Goal: Task Accomplishment & Management: Manage account settings

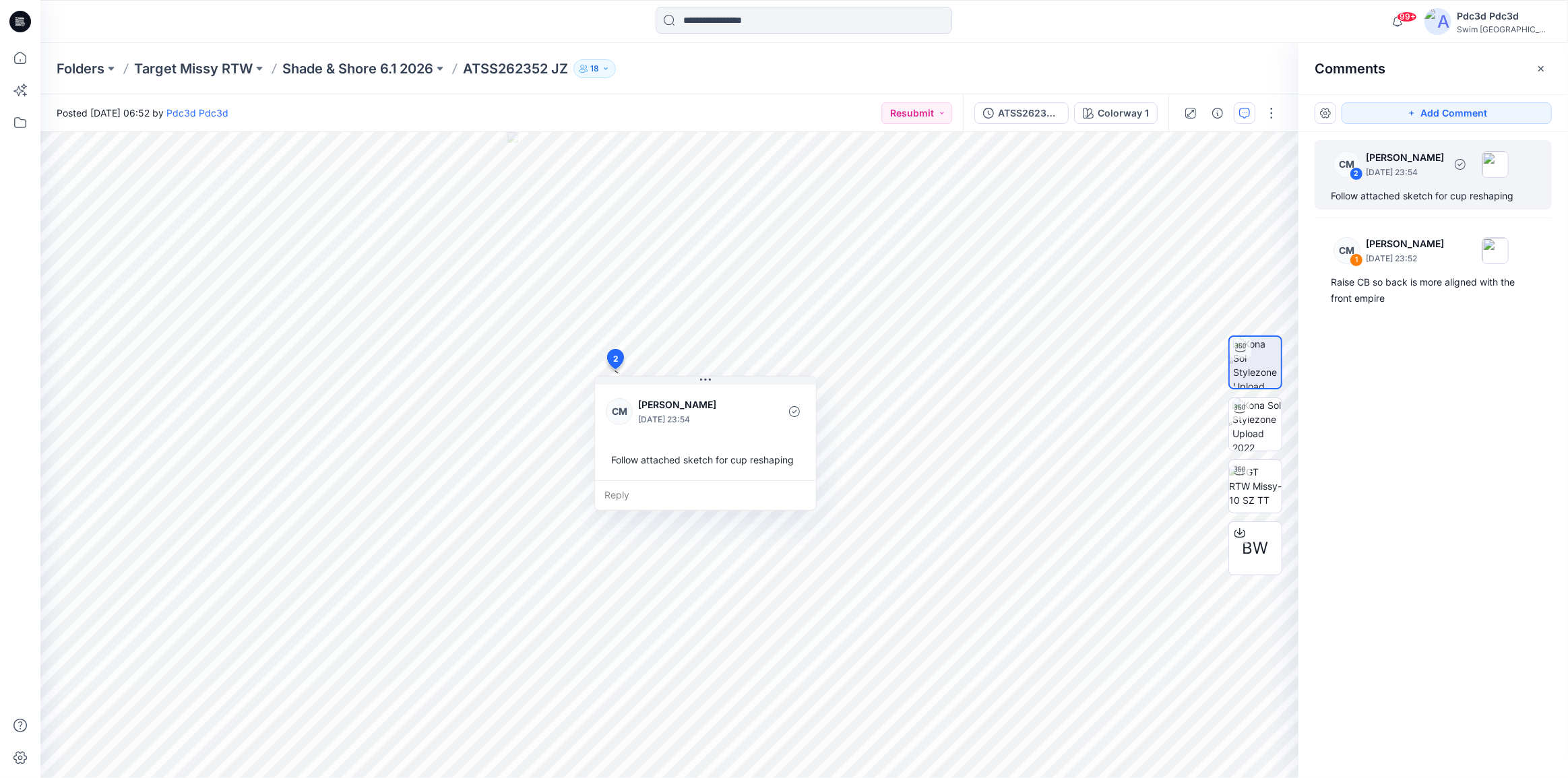
click at [1383, 191] on div "Follow attached sketch for cup reshaping" at bounding box center [1432, 196] width 205 height 16
click at [1433, 280] on div "Raise CB so back is more aligned with the front empire" at bounding box center [1432, 290] width 205 height 32
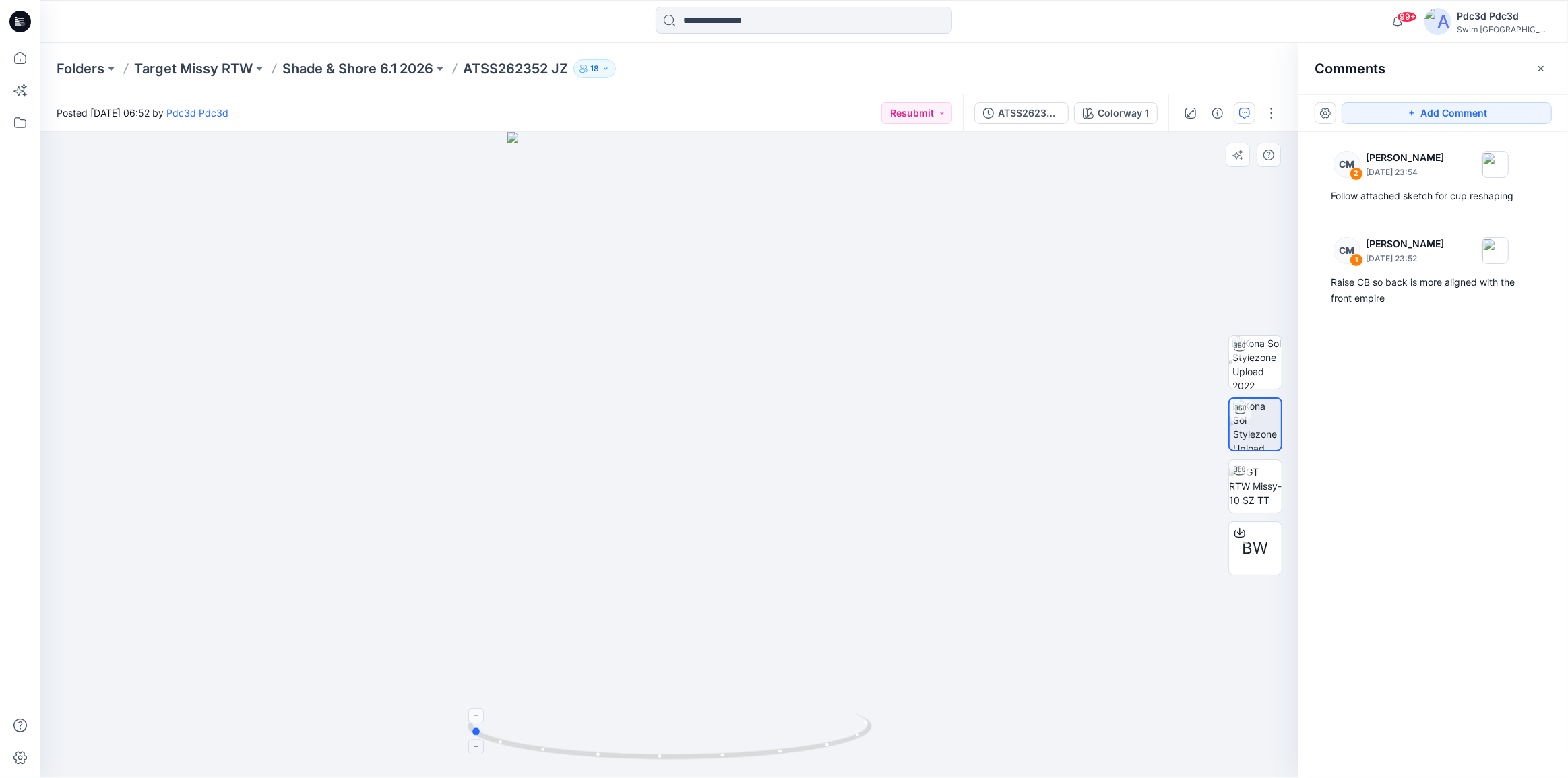
drag, startPoint x: 769, startPoint y: 755, endPoint x: 569, endPoint y: 736, distance: 200.9
click at [569, 736] on icon at bounding box center [672, 737] width 408 height 51
drag, startPoint x: 831, startPoint y: 746, endPoint x: 755, endPoint y: 750, distance: 76.1
click at [755, 750] on icon at bounding box center [672, 737] width 408 height 51
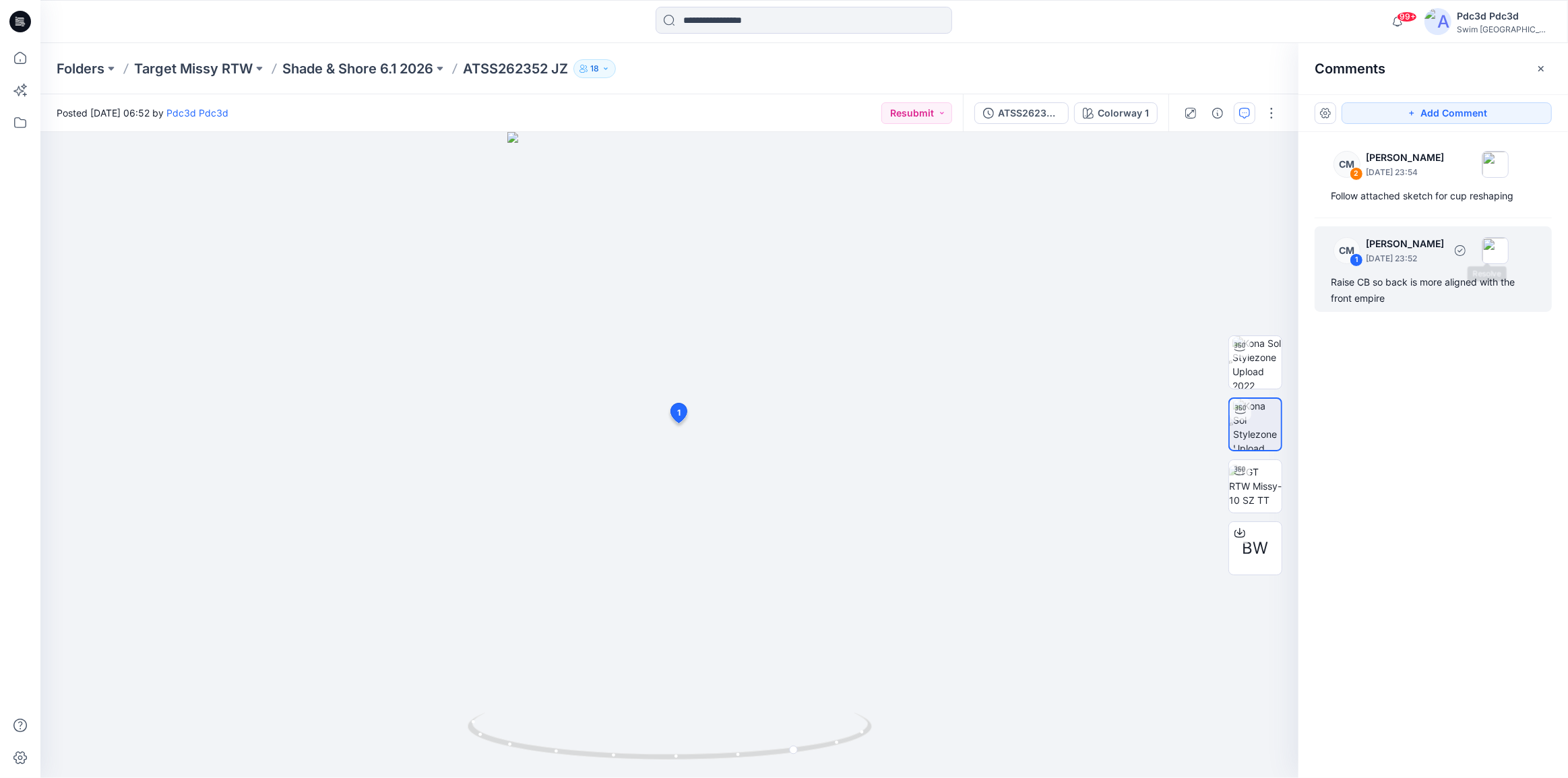
click at [1438, 279] on div "Raise CB so back is more aligned with the front empire" at bounding box center [1432, 290] width 205 height 32
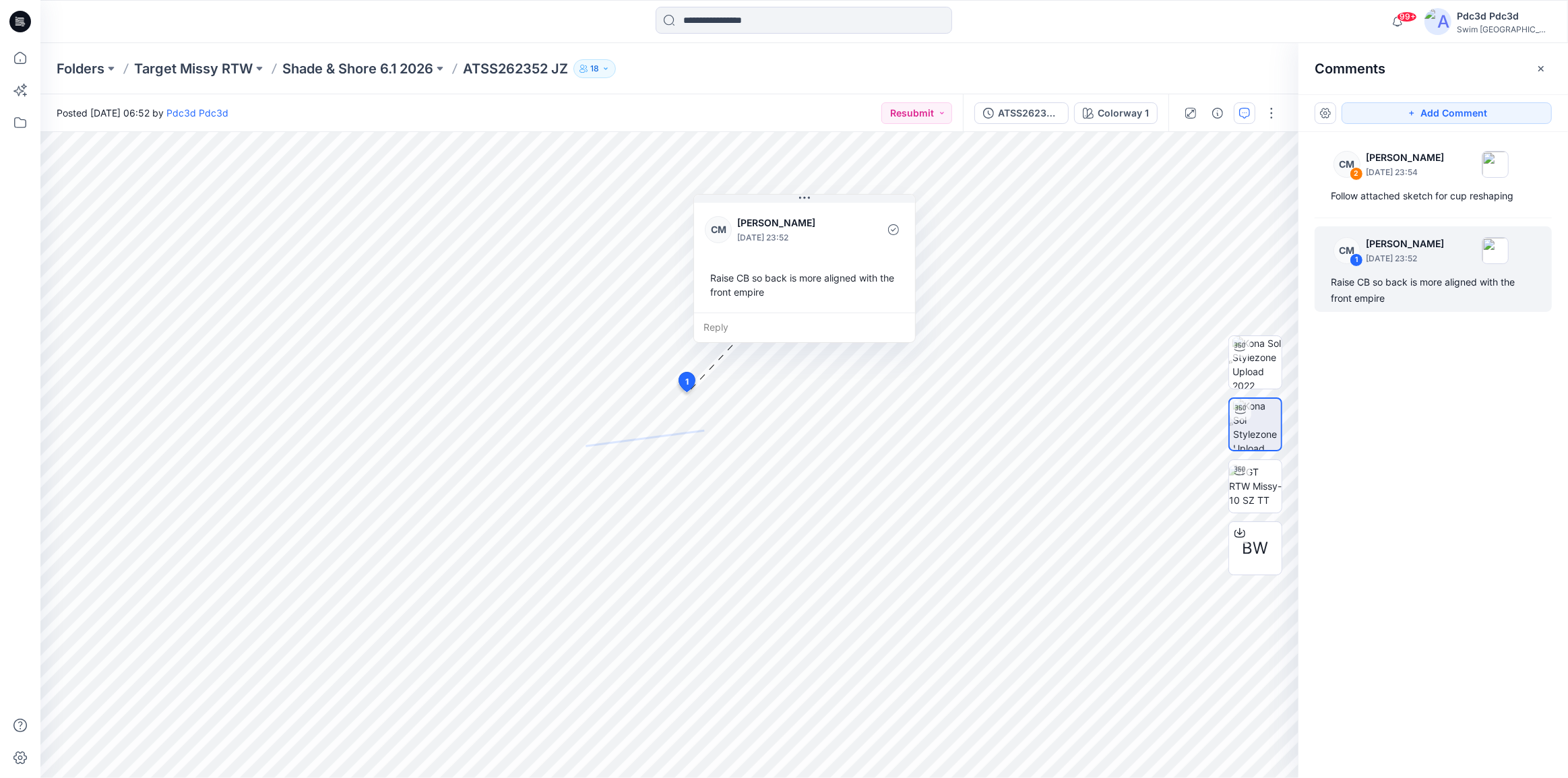
click at [1390, 209] on div "CM 2 Caitlin Magrane September 11, 2025 23:54 Follow attached sketch for cup re…" at bounding box center [1433, 430] width 269 height 596
click at [1393, 189] on div "Follow attached sketch for cup reshaping" at bounding box center [1432, 196] width 205 height 16
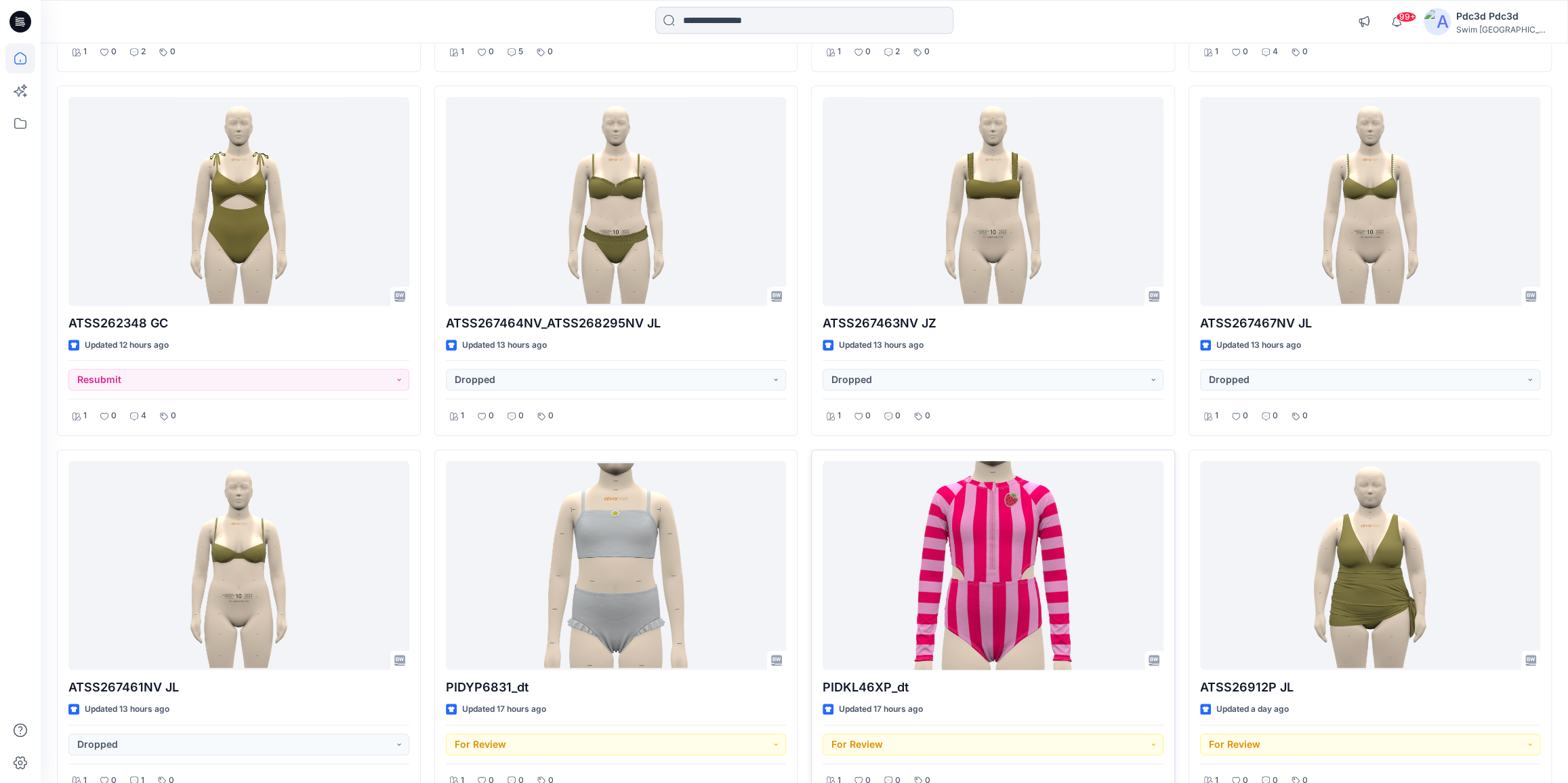
scroll to position [862, 0]
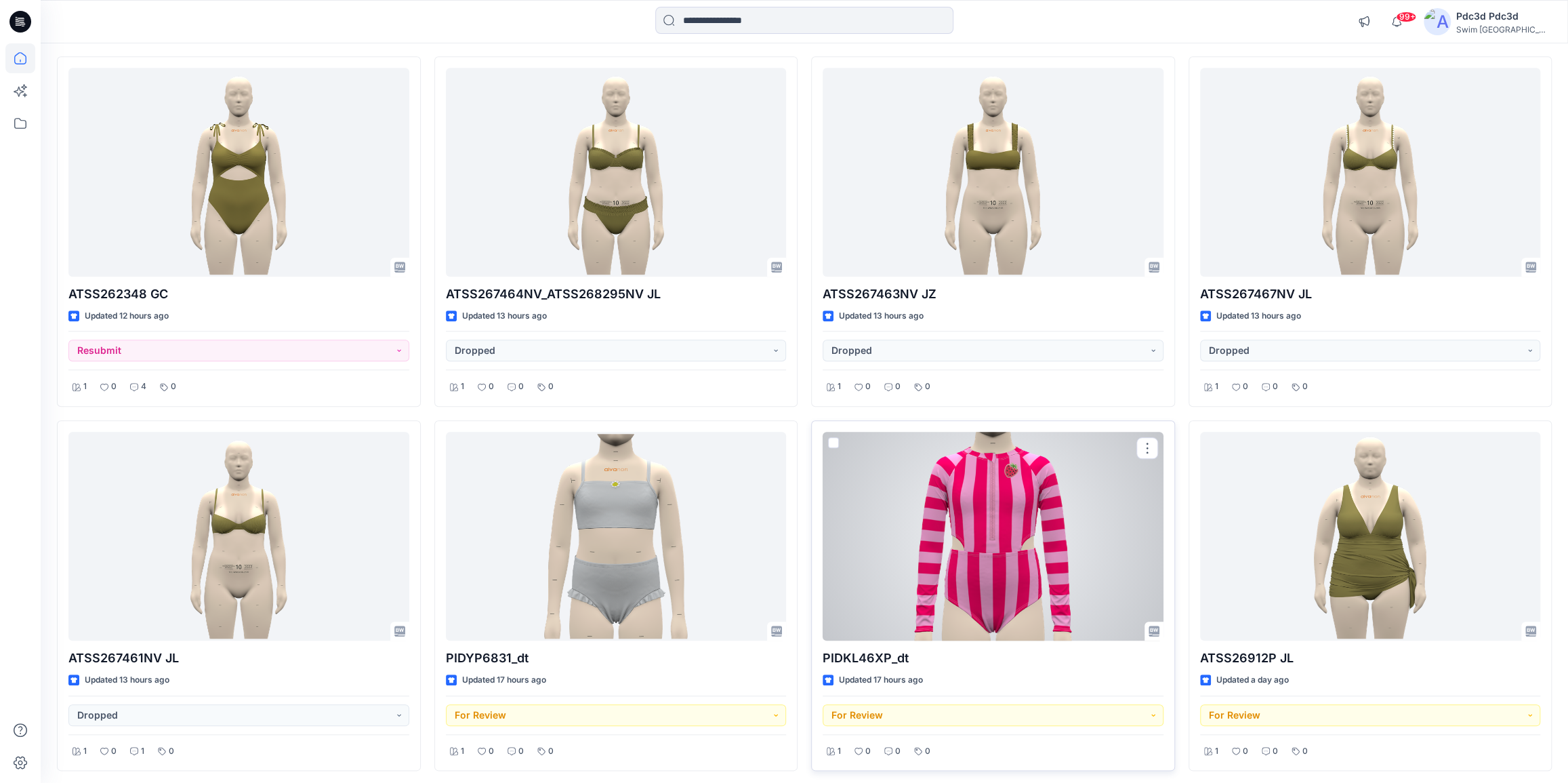
click at [963, 553] on div at bounding box center [993, 536] width 341 height 209
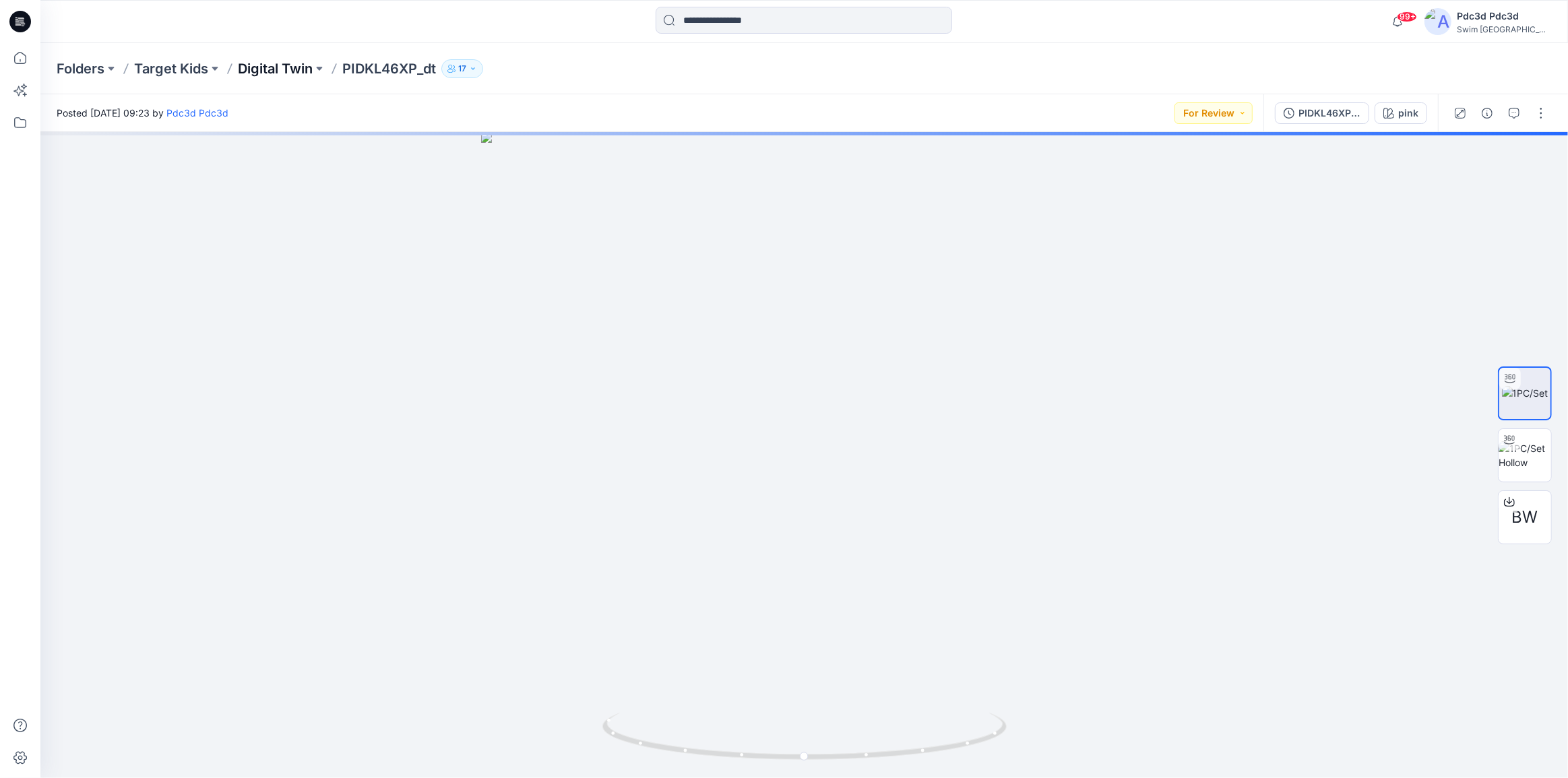
click at [277, 66] on p "Digital Twin" at bounding box center [275, 68] width 74 height 19
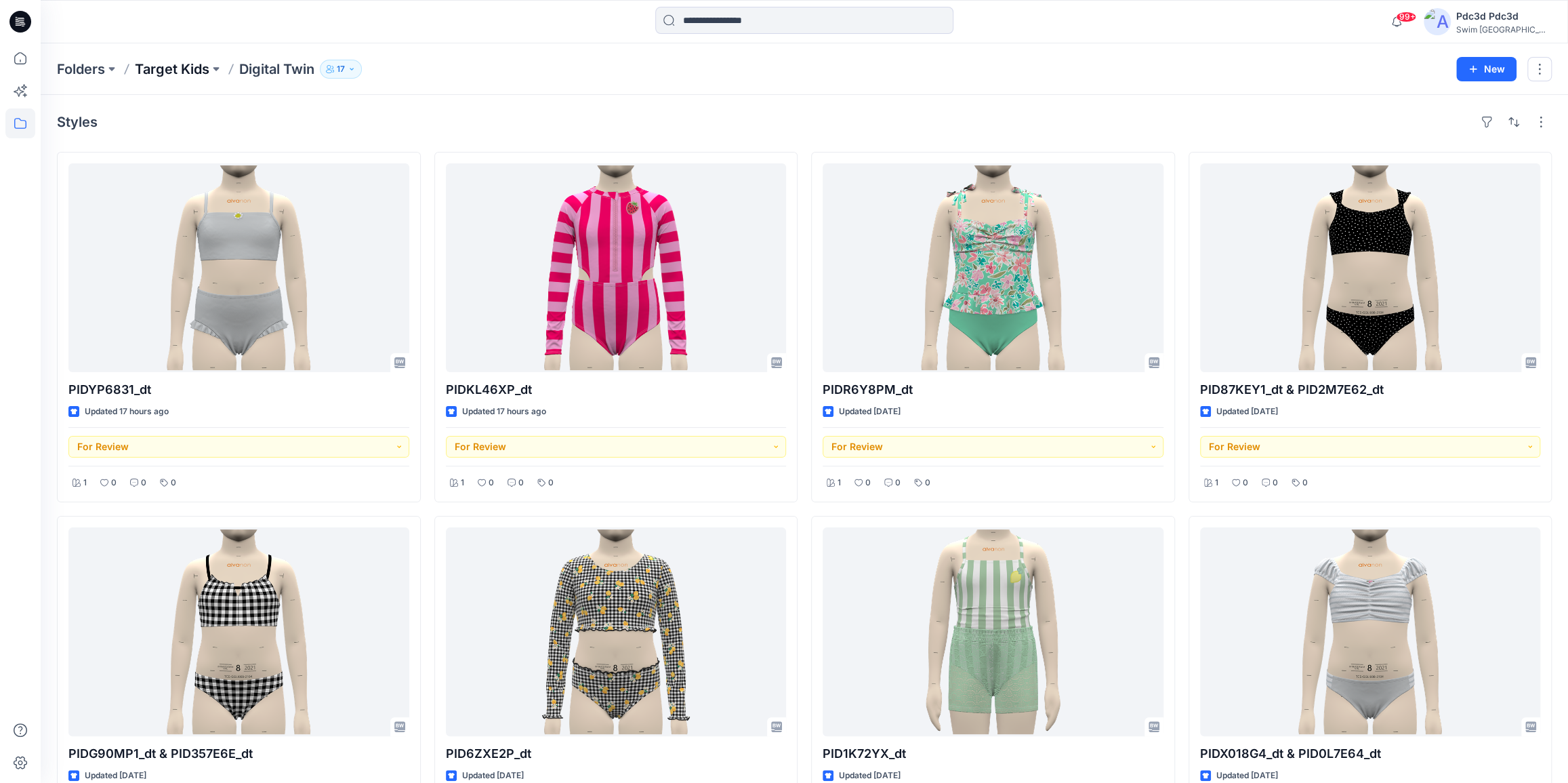
click at [180, 67] on p "Target Kids" at bounding box center [172, 69] width 75 height 19
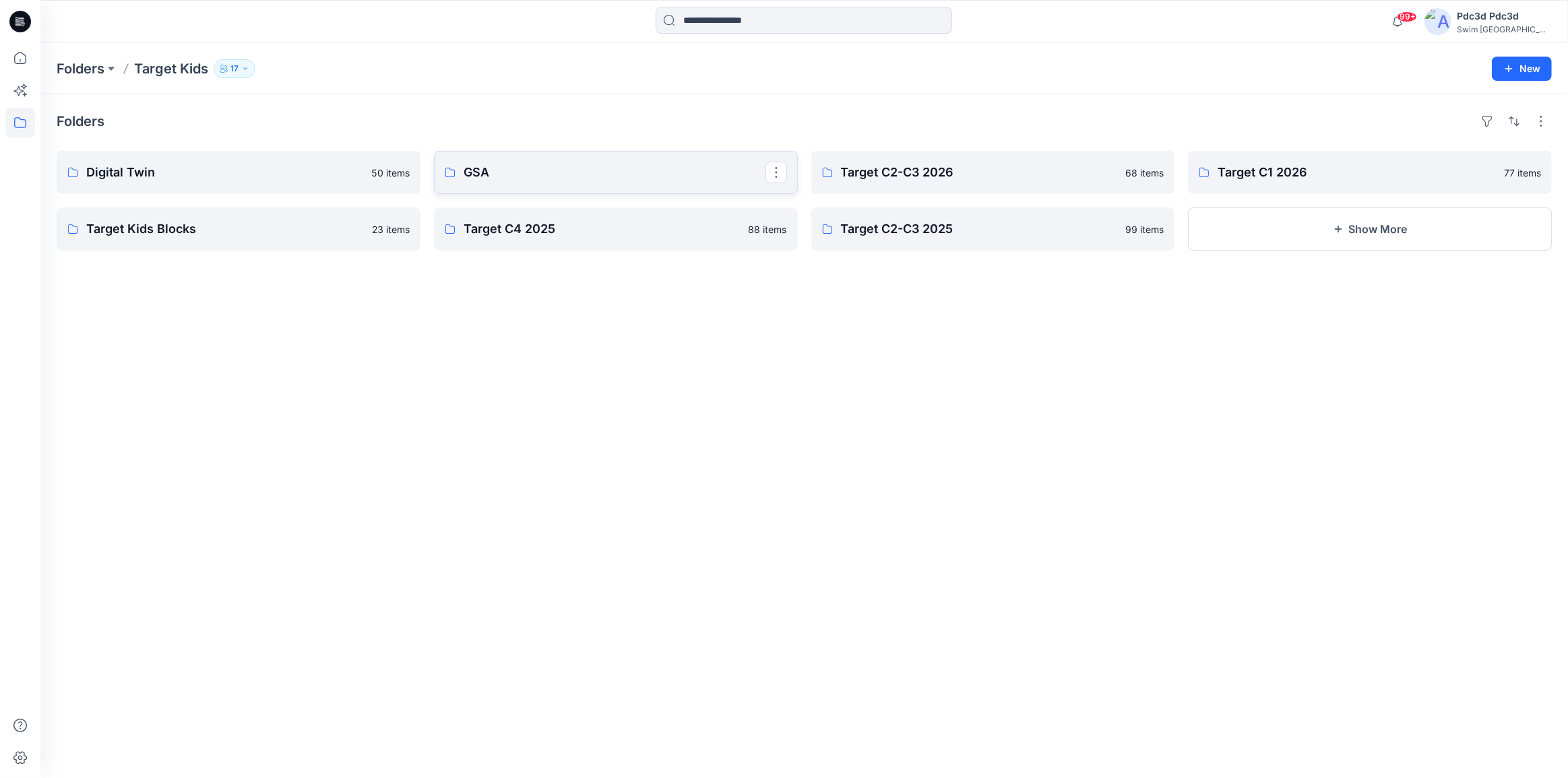
click at [490, 175] on p "GSA" at bounding box center [614, 172] width 302 height 19
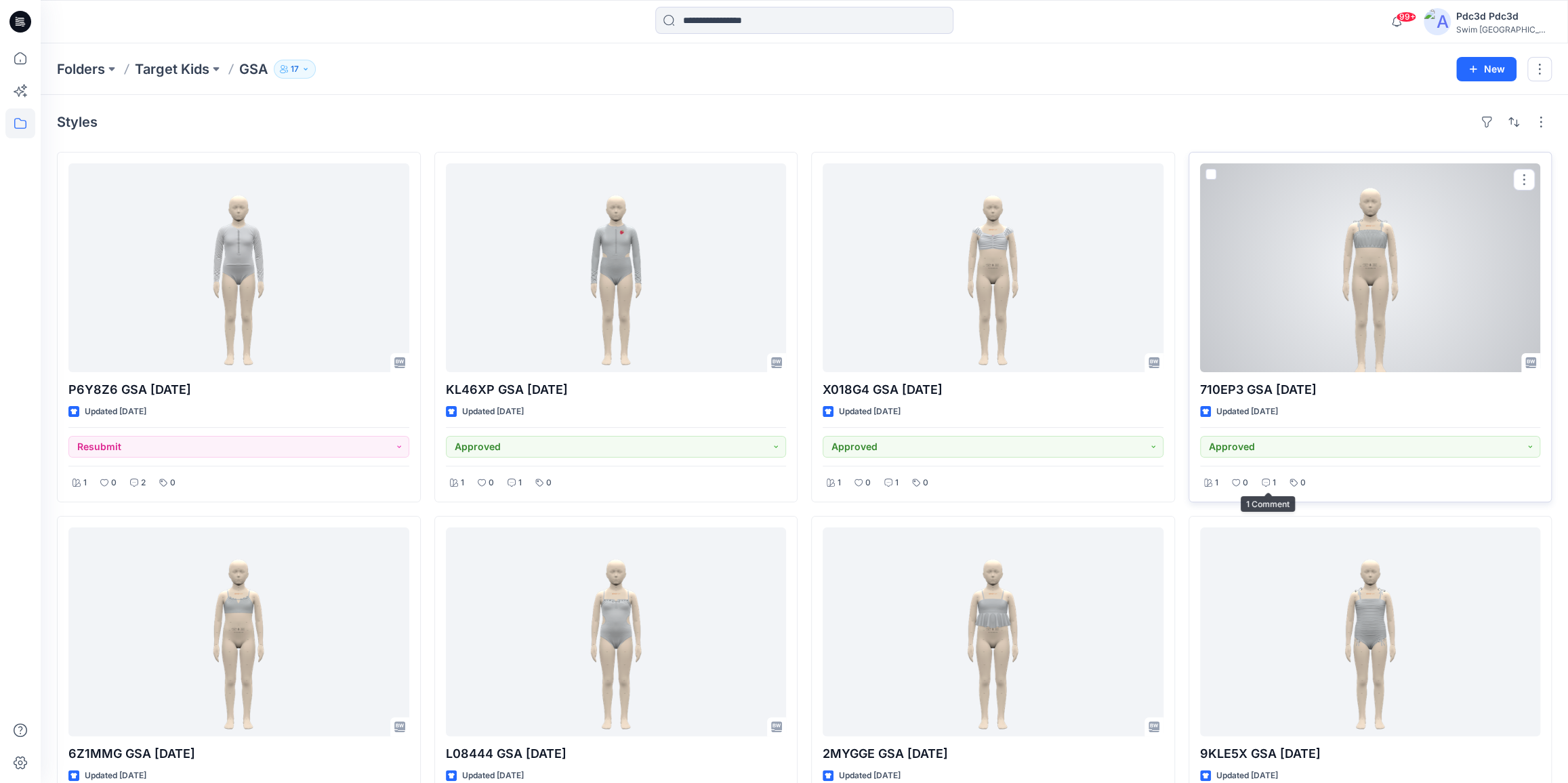
click at [1268, 479] on icon at bounding box center [1266, 482] width 8 height 8
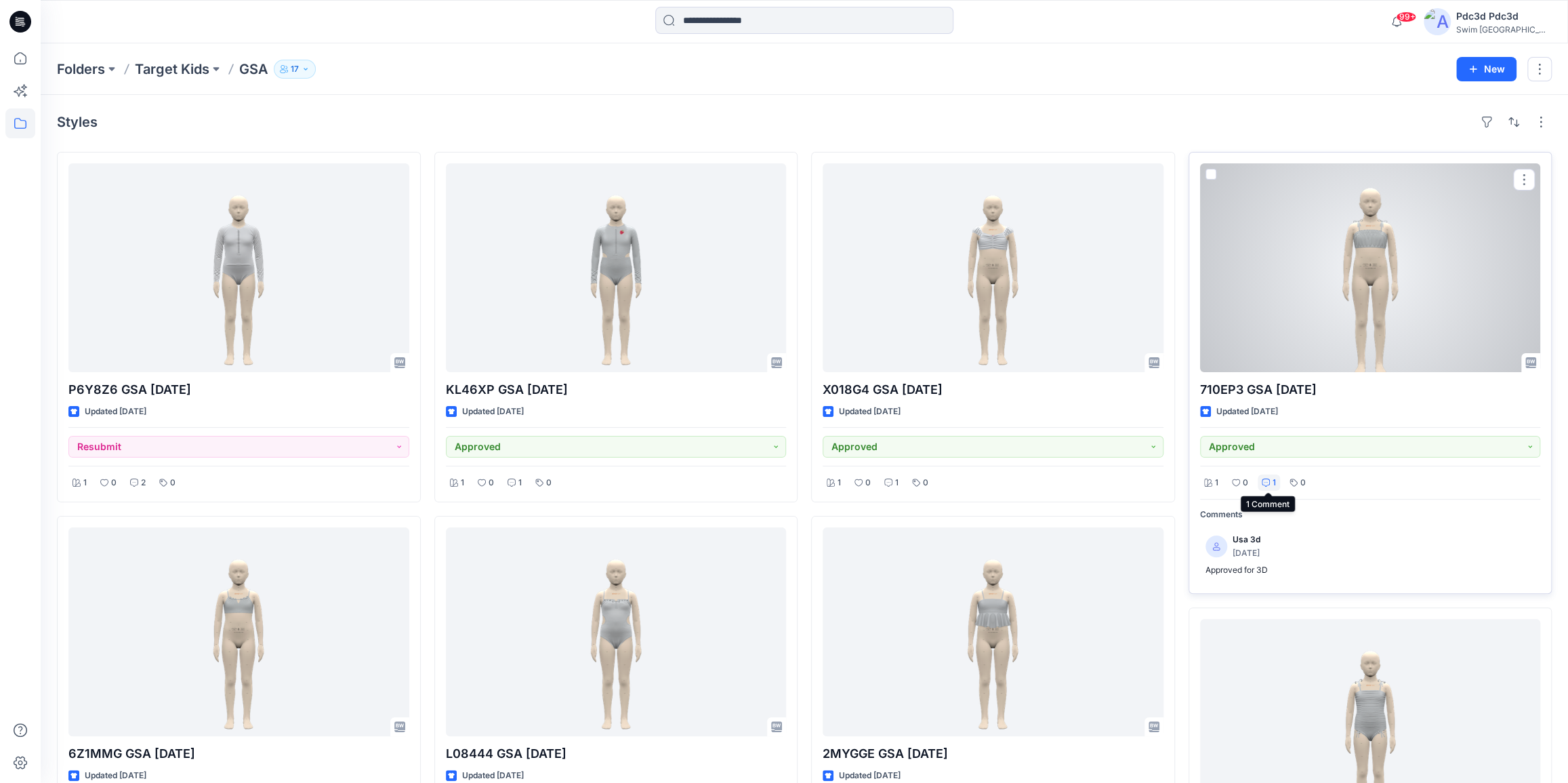
click at [1262, 480] on icon at bounding box center [1266, 482] width 8 height 8
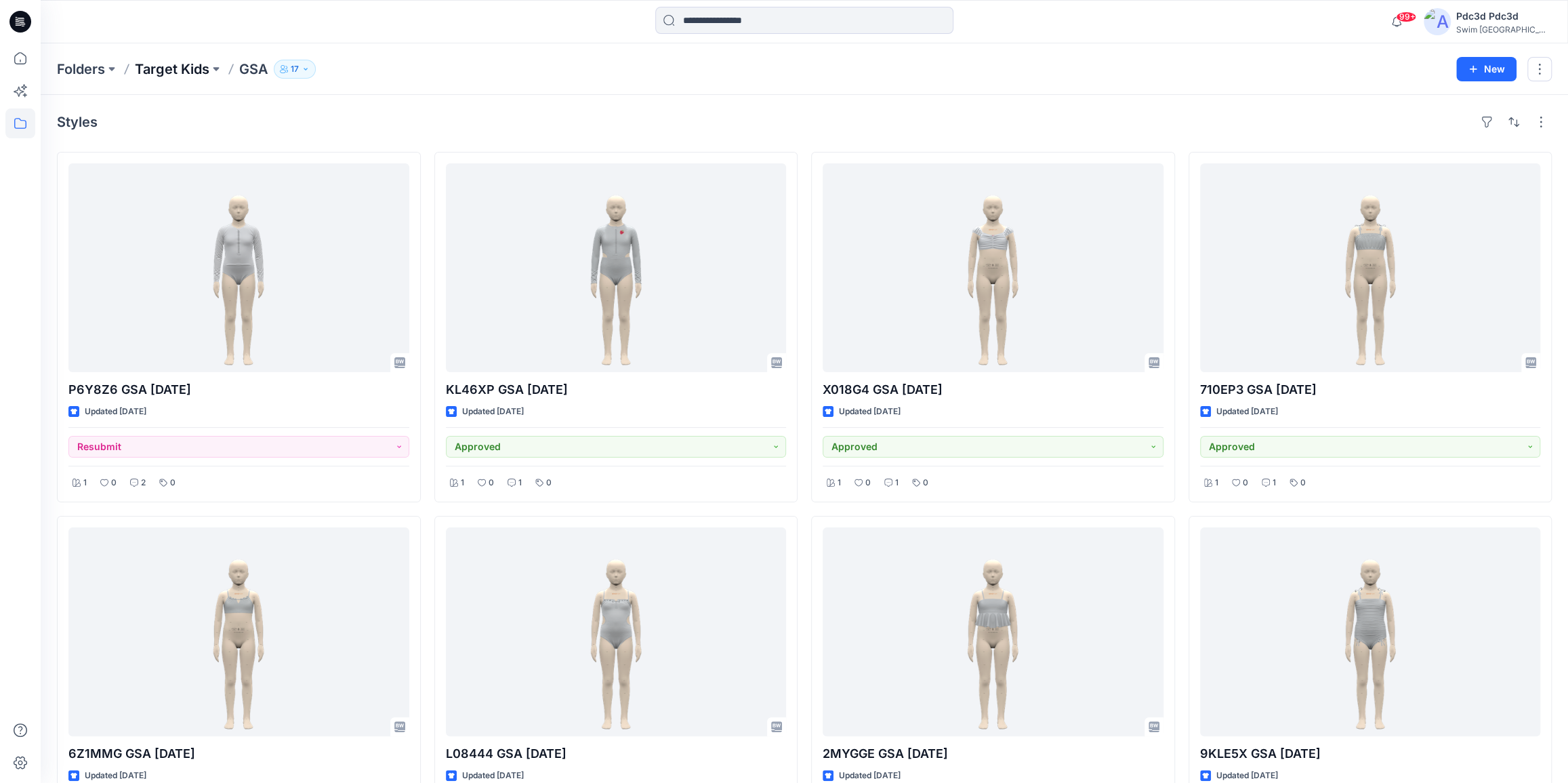
click at [185, 66] on p "Target Kids" at bounding box center [172, 69] width 75 height 19
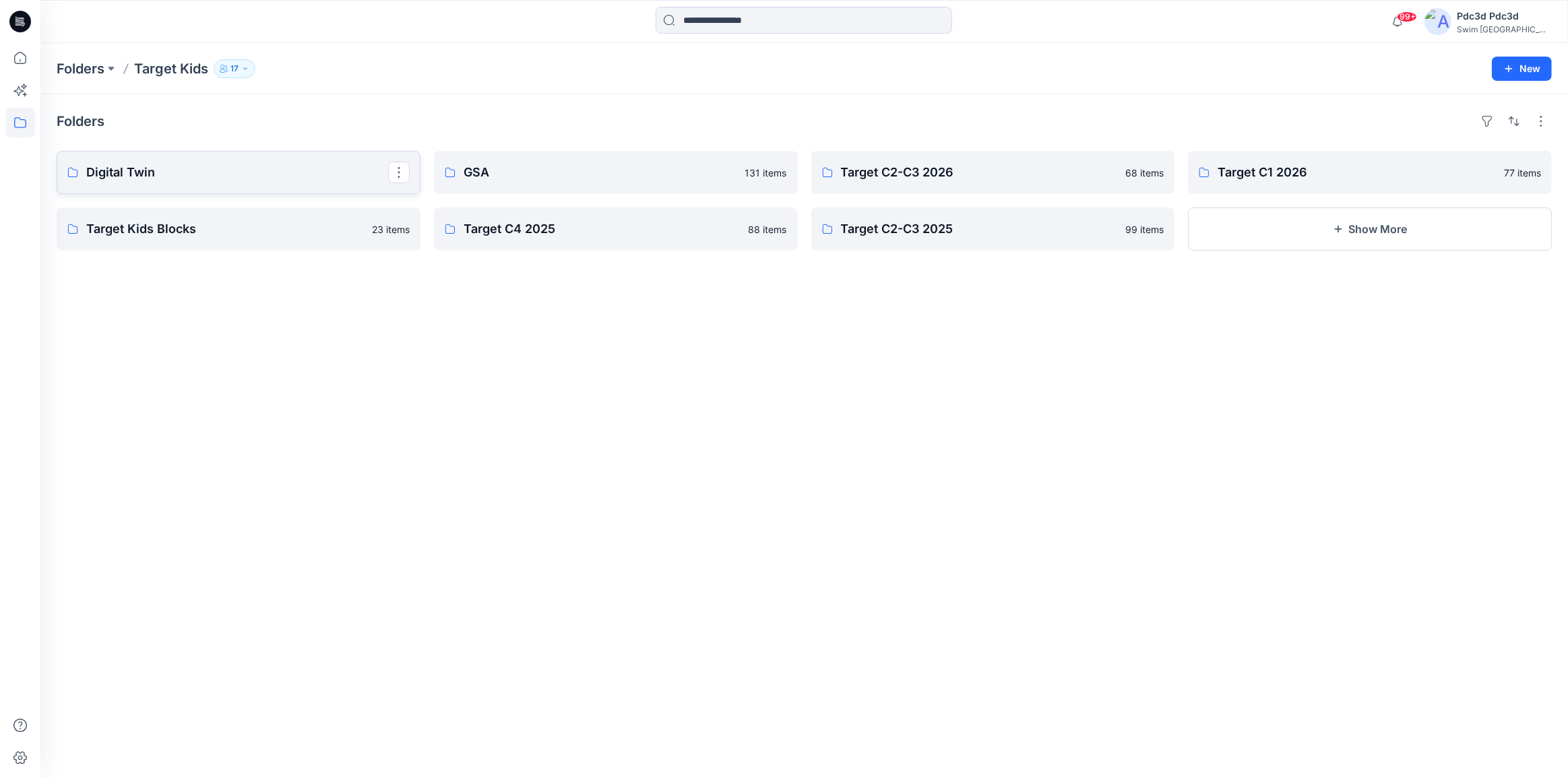
click at [202, 175] on p "Digital Twin" at bounding box center [237, 172] width 302 height 19
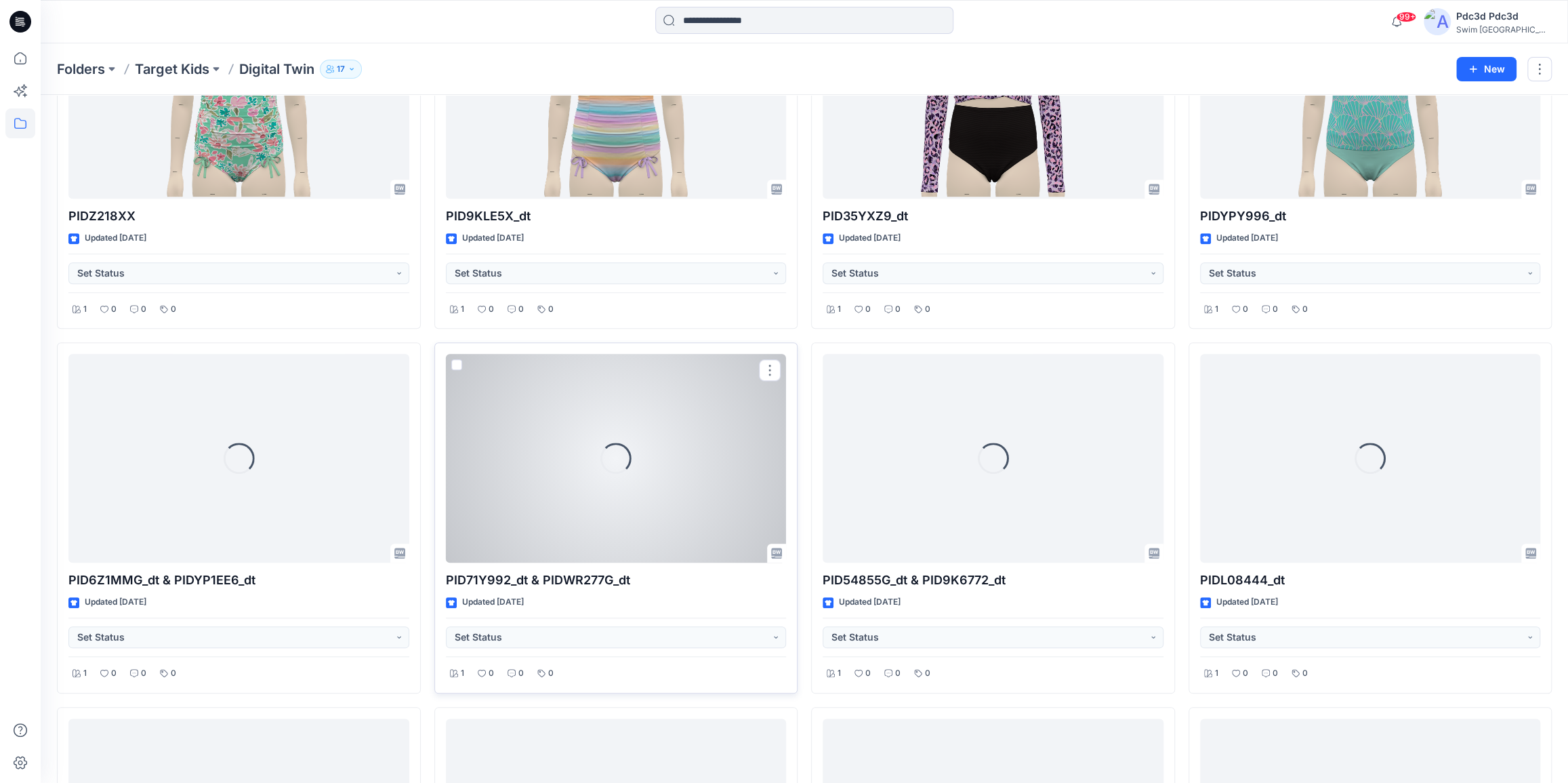
scroll to position [943, 0]
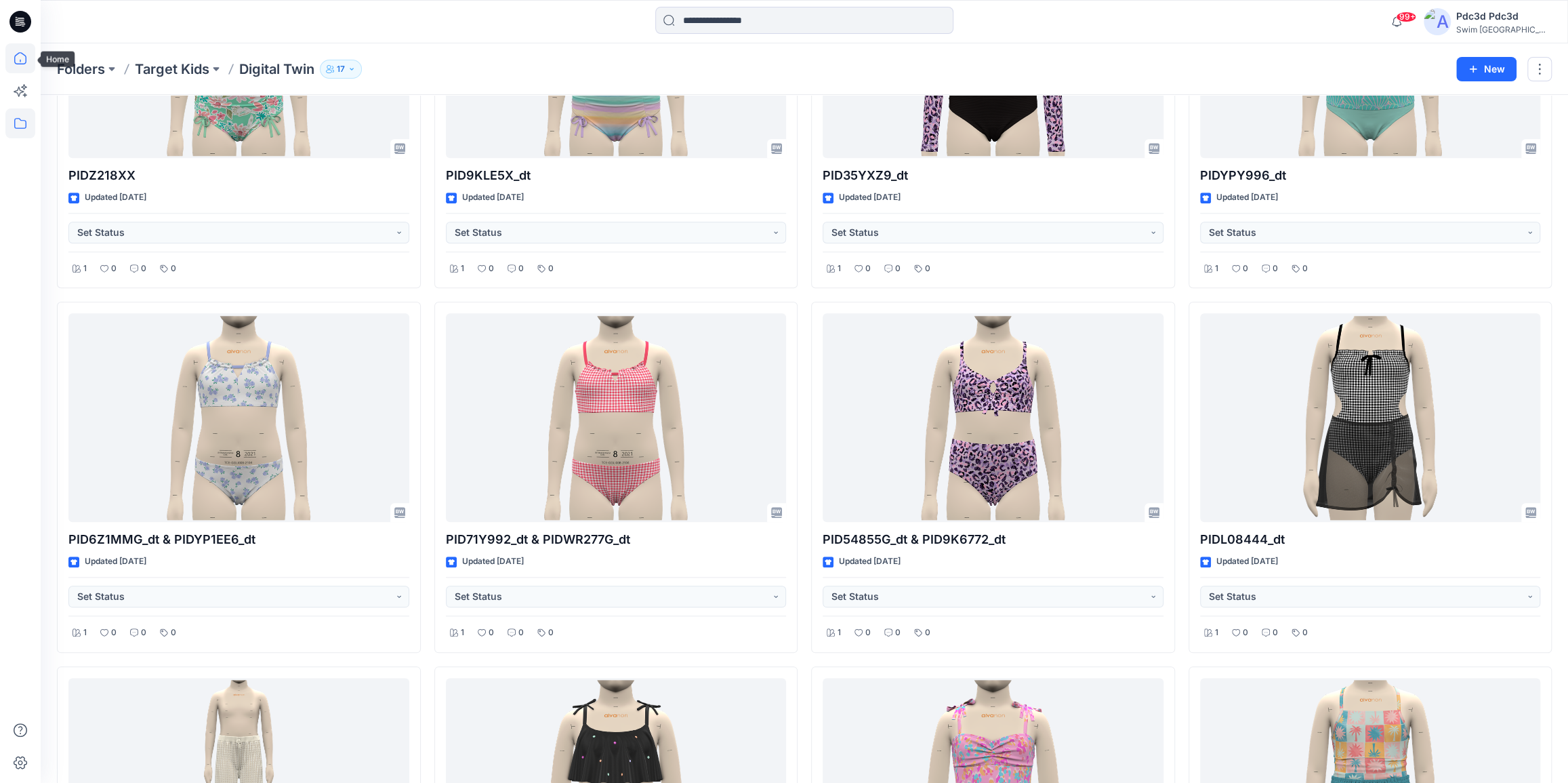
click at [7, 61] on icon at bounding box center [20, 58] width 29 height 29
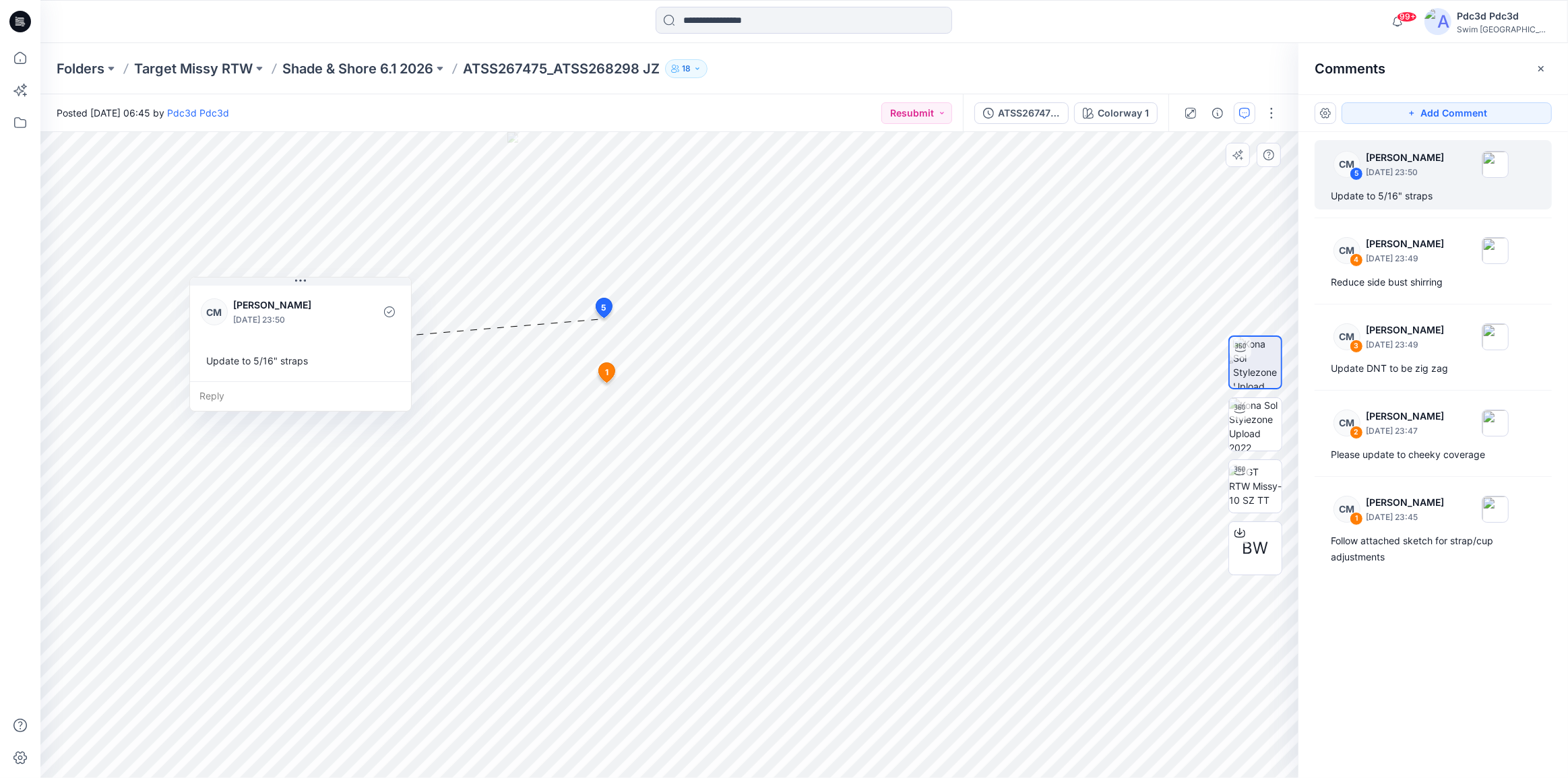
drag, startPoint x: 761, startPoint y: 336, endPoint x: 400, endPoint y: 286, distance: 364.4
click at [371, 285] on div "CM Caitlin Magrane September 11, 2025 23:50 Update to 5/16" straps" at bounding box center [300, 331] width 221 height 98
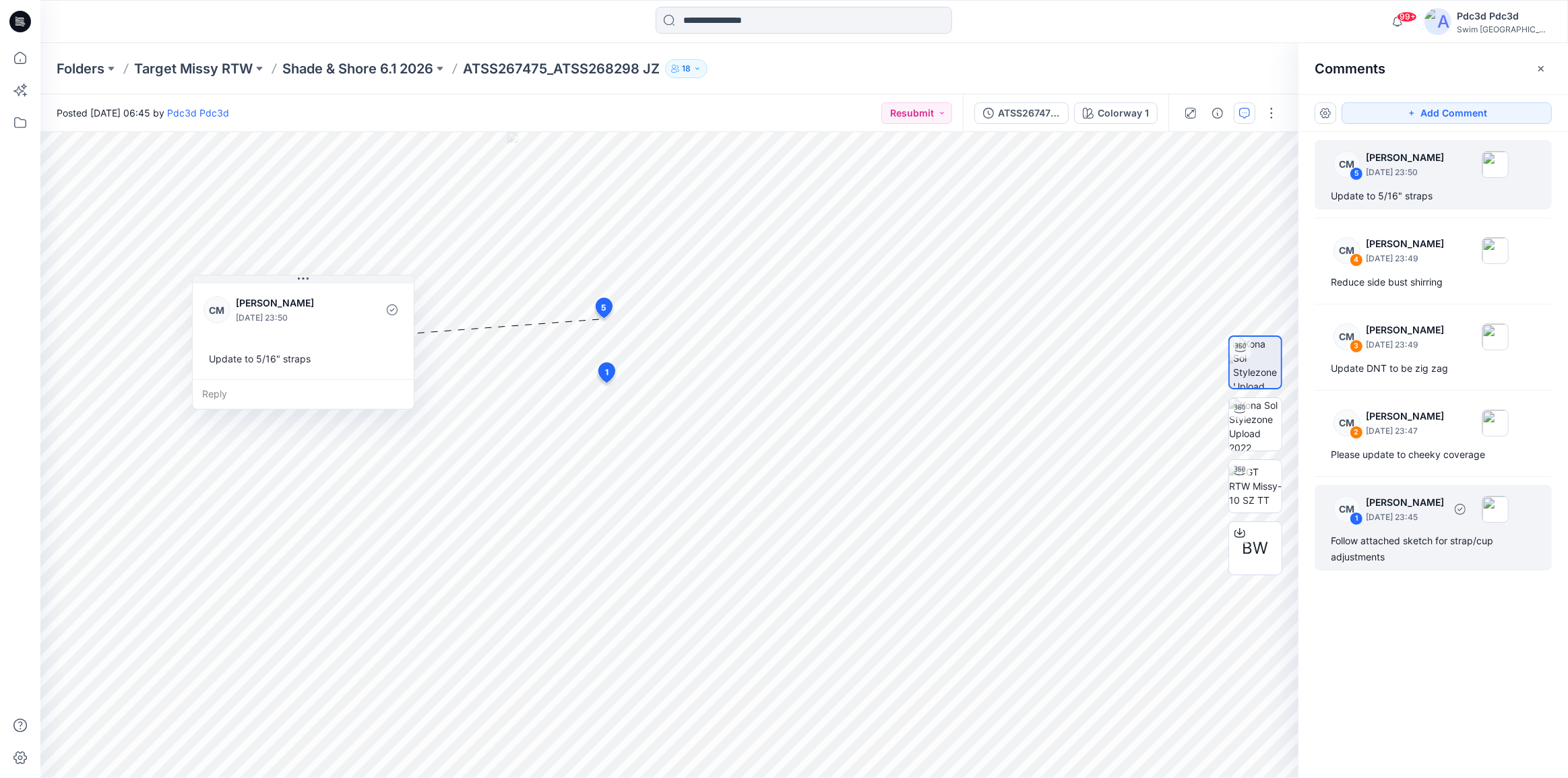
click at [1399, 547] on div "Follow attached sketch for strap/cup adjustments" at bounding box center [1432, 548] width 205 height 32
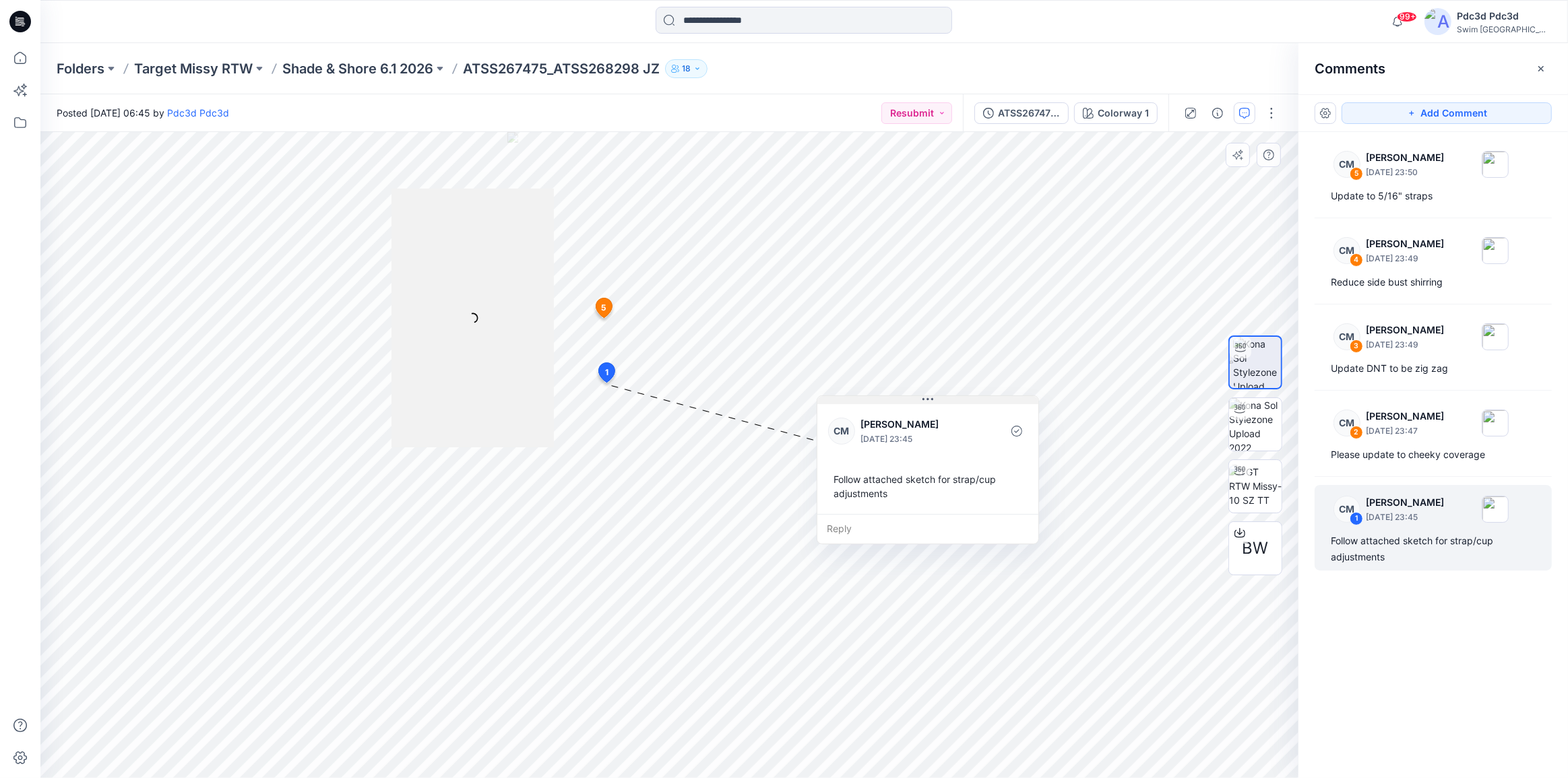
drag, startPoint x: 732, startPoint y: 397, endPoint x: 963, endPoint y: 403, distance: 231.1
click at [963, 403] on button at bounding box center [927, 400] width 221 height 8
click at [1396, 555] on div "Follow attached sketch for strap/cup adjustments" at bounding box center [1432, 548] width 205 height 32
click at [1397, 463] on div "Please update to cheeky coverage" at bounding box center [1432, 455] width 205 height 16
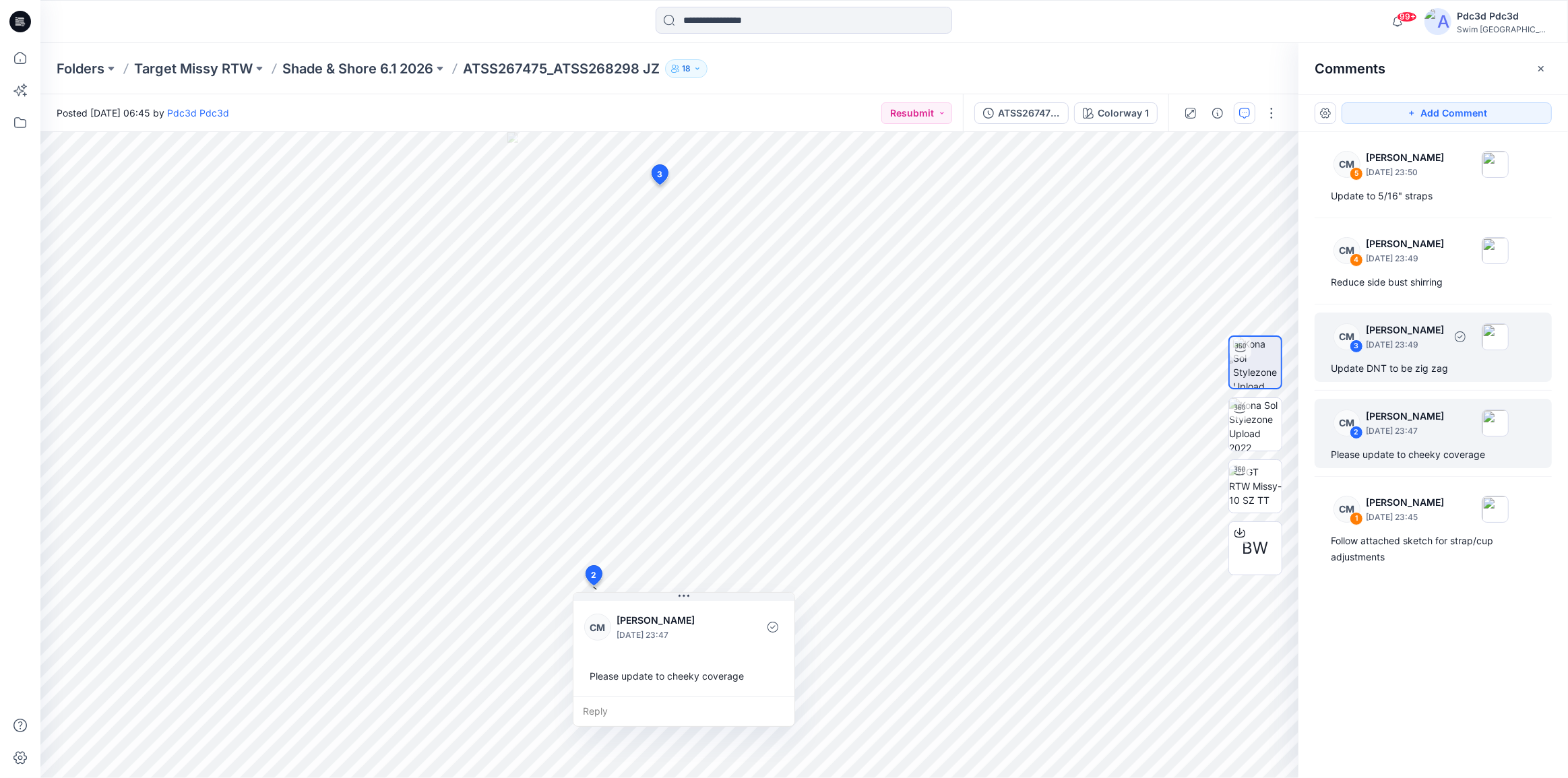
click at [1394, 372] on div "Update DNT to be zig zag" at bounding box center [1432, 369] width 205 height 16
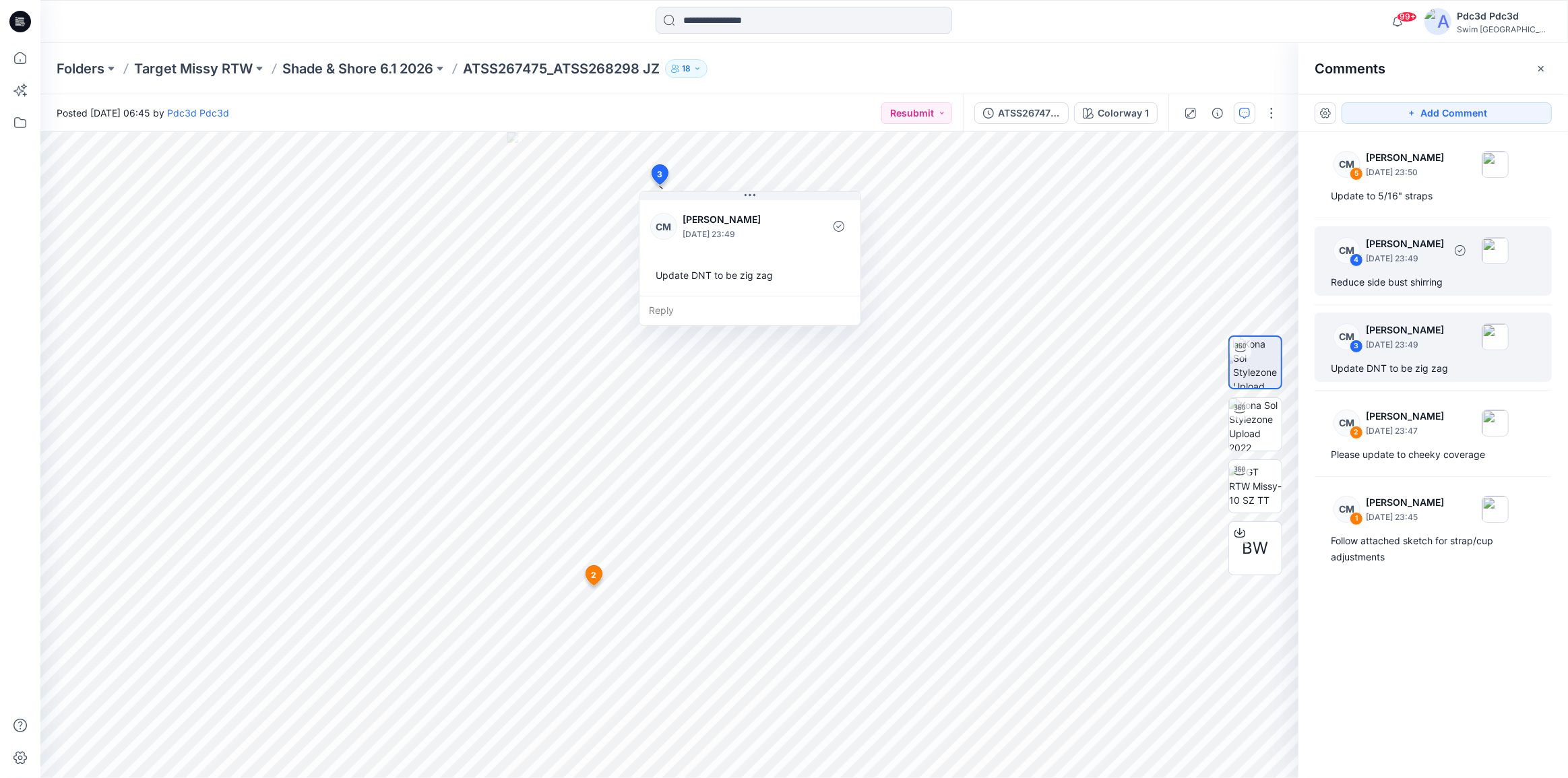
click at [1395, 284] on div "Reduce side bust shirring" at bounding box center [1432, 282] width 205 height 16
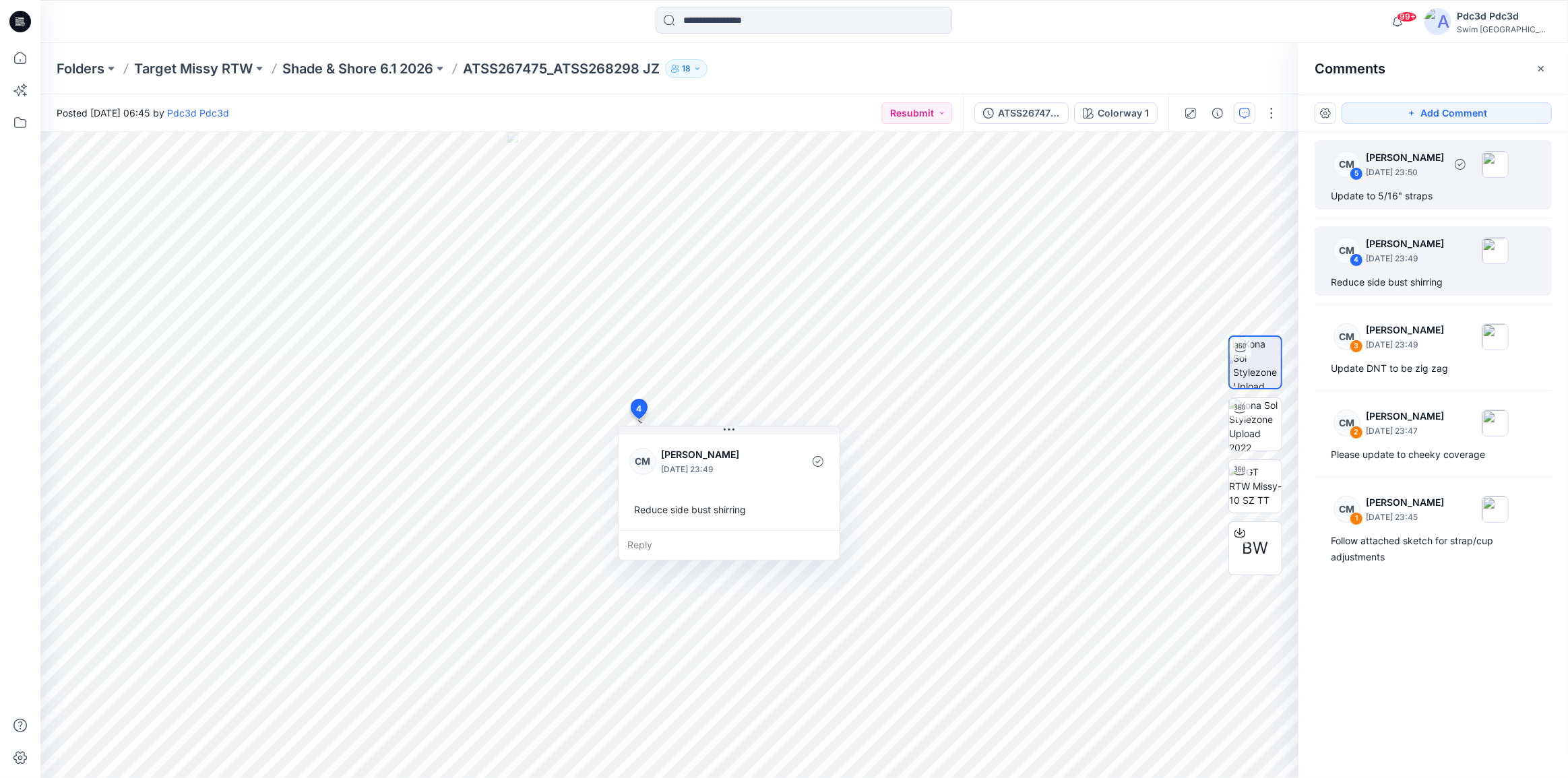
click at [1403, 198] on div "Update to 5/16" straps" at bounding box center [1432, 196] width 205 height 16
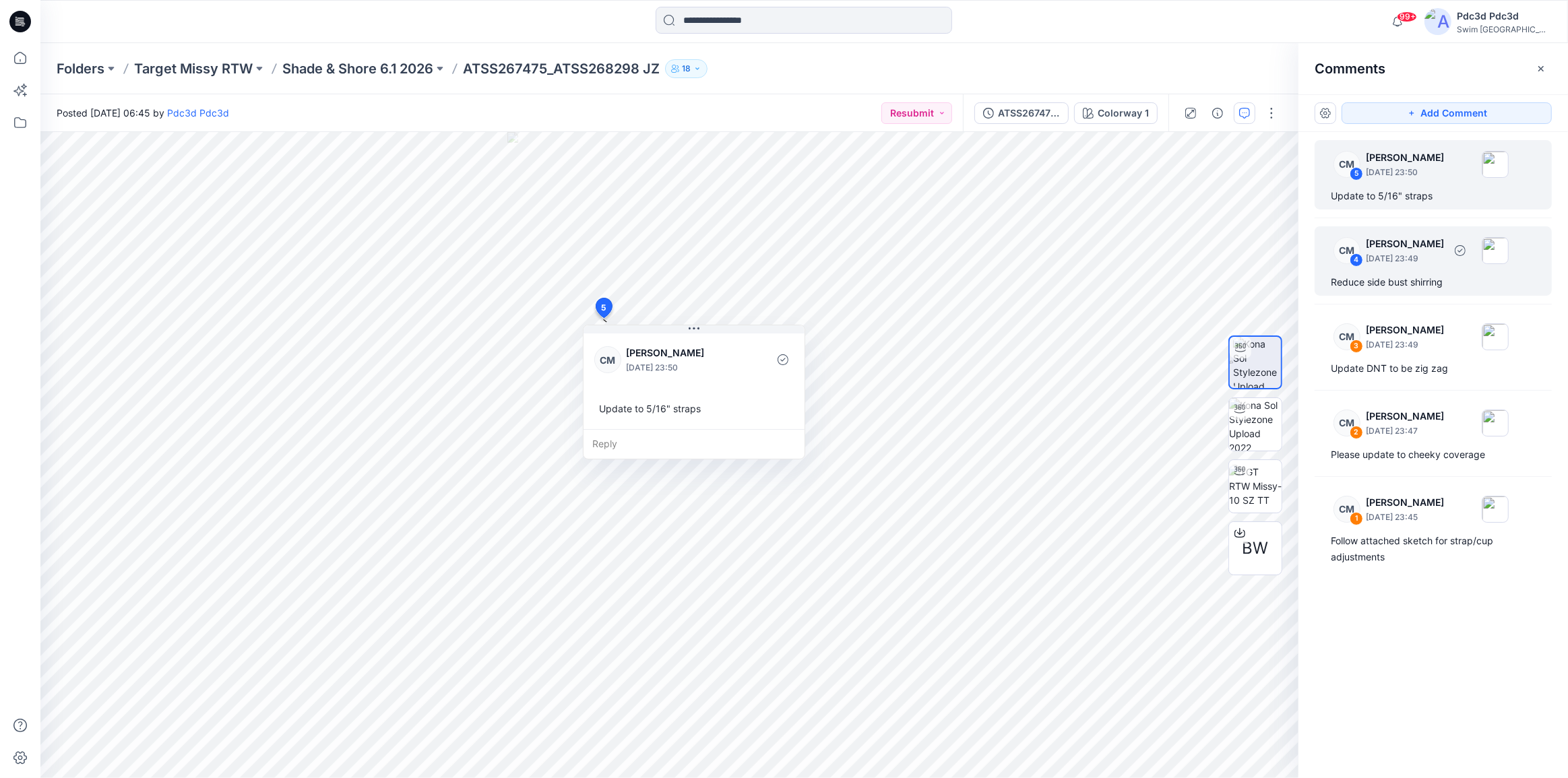
click at [1388, 283] on div "Reduce side bust shirring" at bounding box center [1432, 282] width 205 height 16
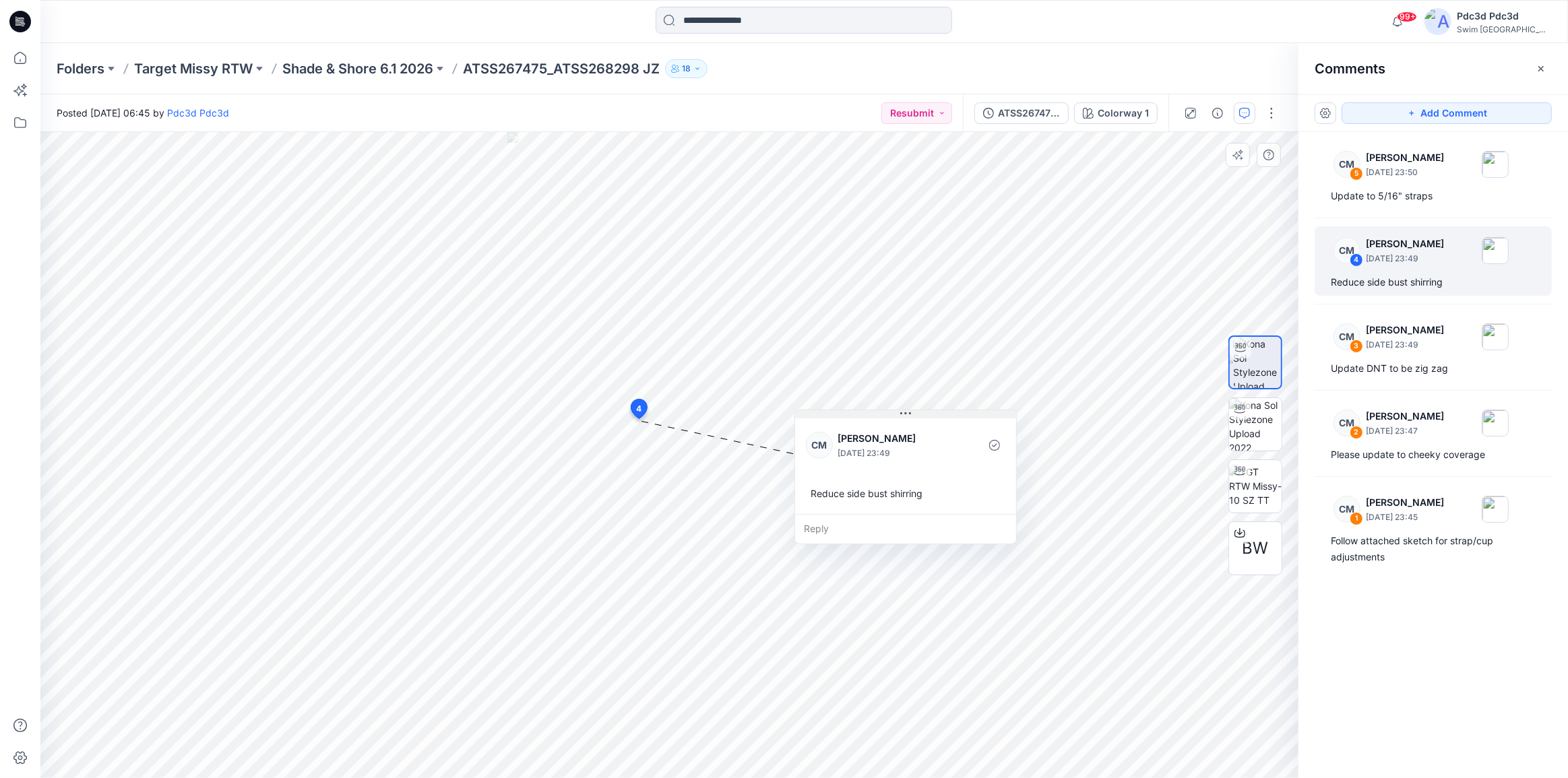
drag, startPoint x: 784, startPoint y: 439, endPoint x: 948, endPoint y: 415, distance: 165.7
click at [948, 415] on button at bounding box center [905, 414] width 221 height 8
click at [1414, 367] on div "Update DNT to be zig zag" at bounding box center [1432, 369] width 205 height 16
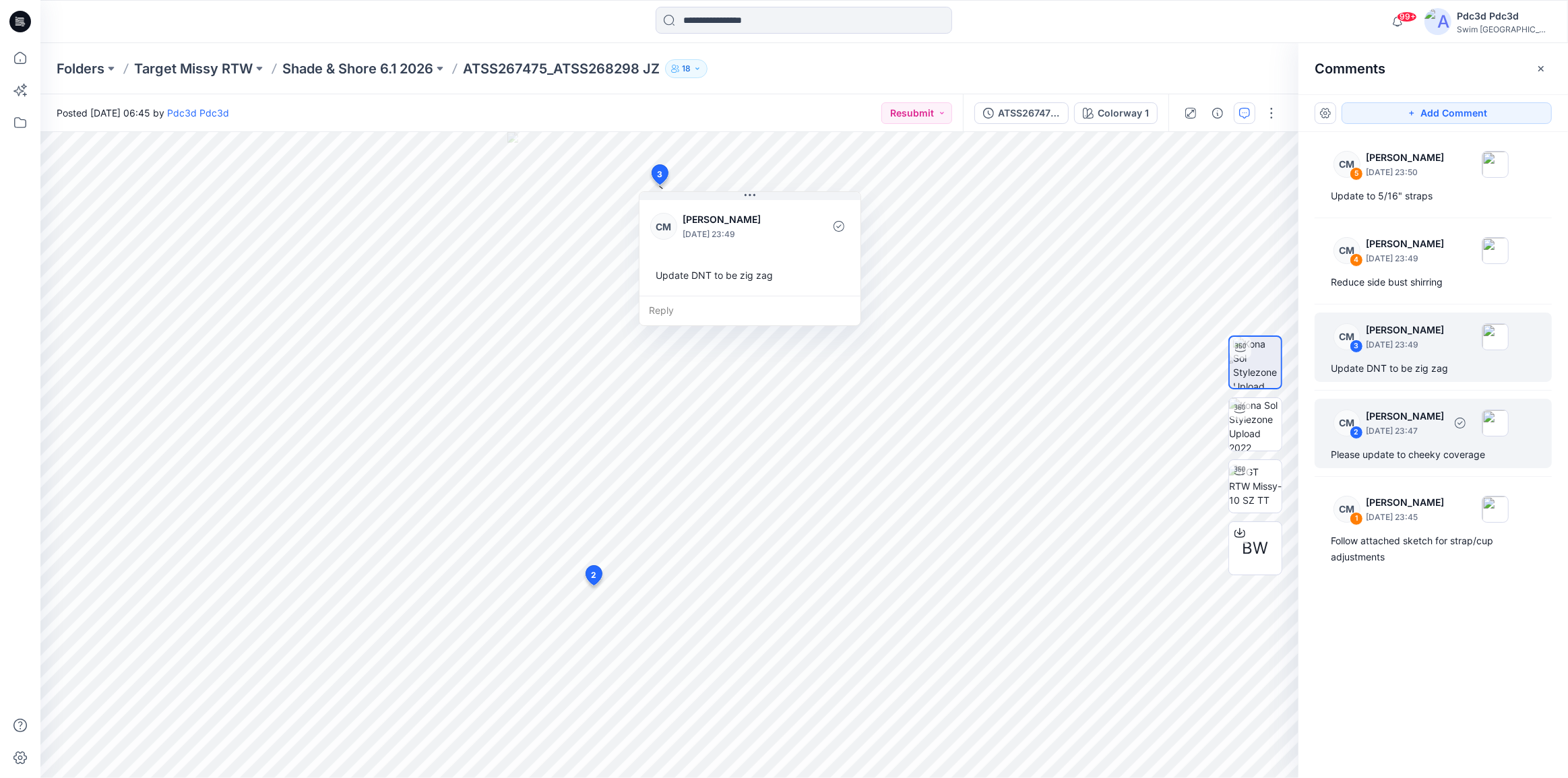
click at [1406, 465] on div "CM 2 Caitlin Magrane September 11, 2025 23:47 Please update to cheeky coverage" at bounding box center [1433, 433] width 238 height 69
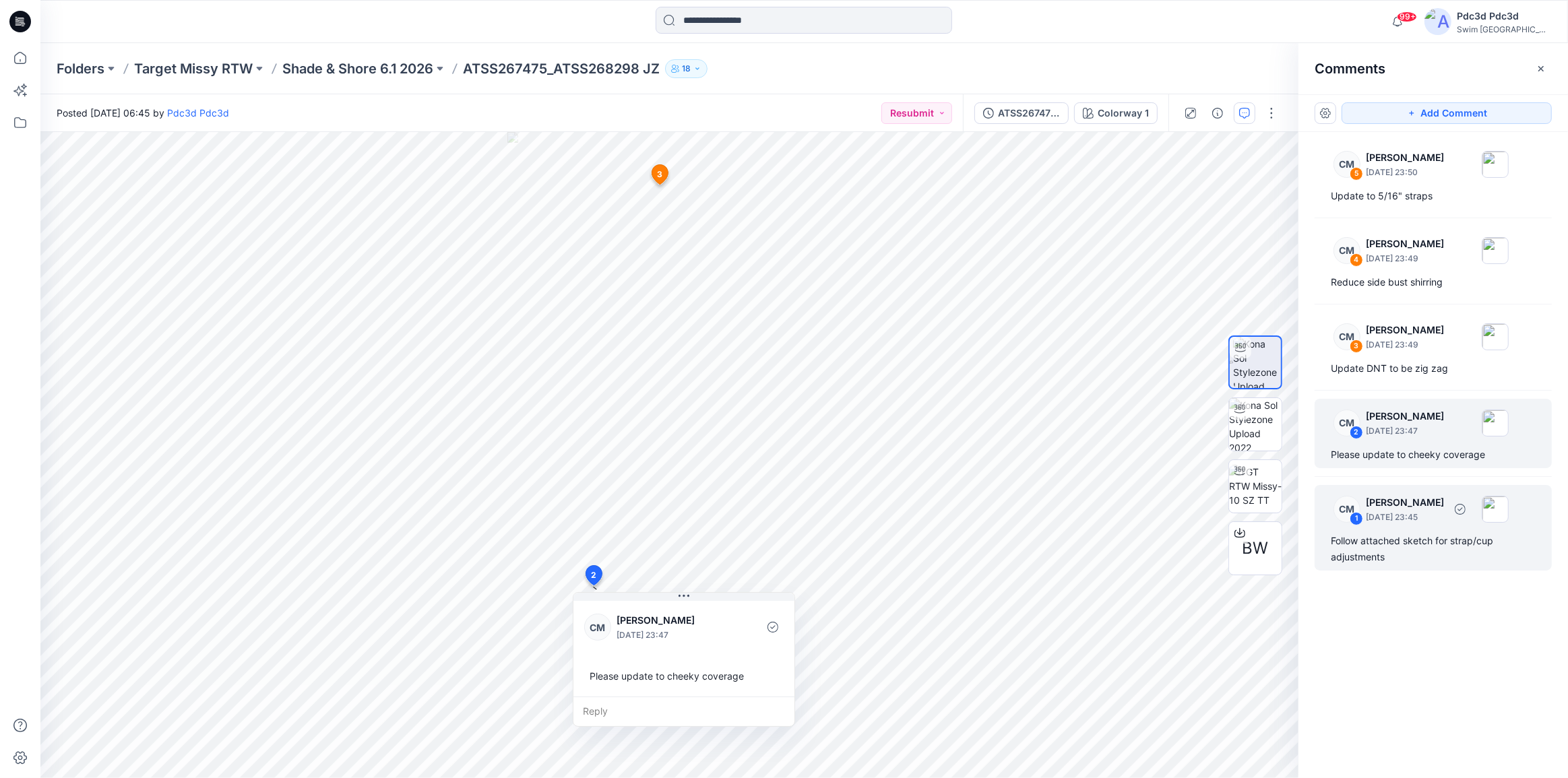
click at [1408, 533] on div "Follow attached sketch for strap/cup adjustments" at bounding box center [1432, 548] width 205 height 32
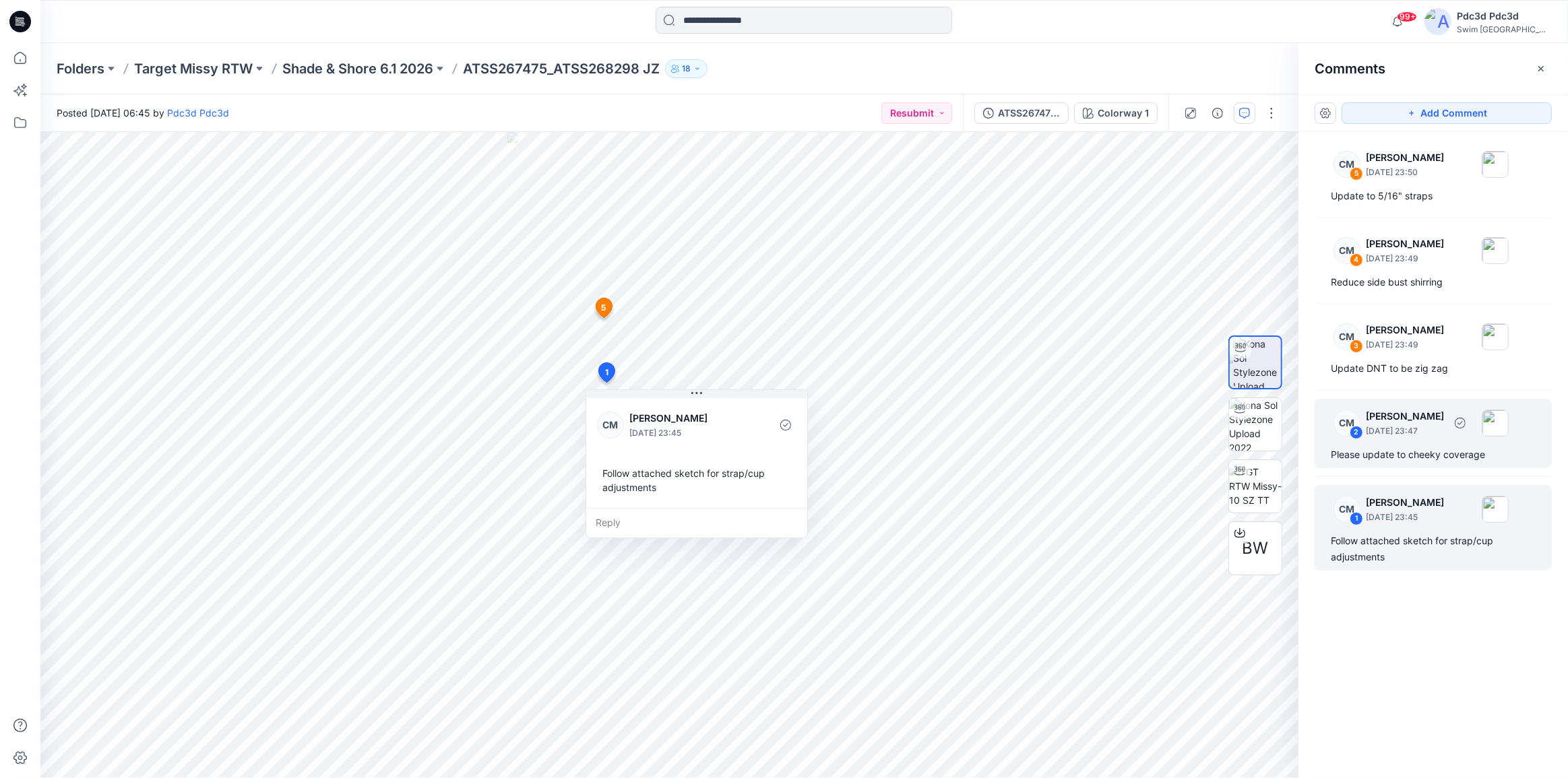
click at [1400, 463] on div "CM 2 Caitlin Magrane September 11, 2025 23:47 Please update to cheeky coverage" at bounding box center [1433, 433] width 238 height 69
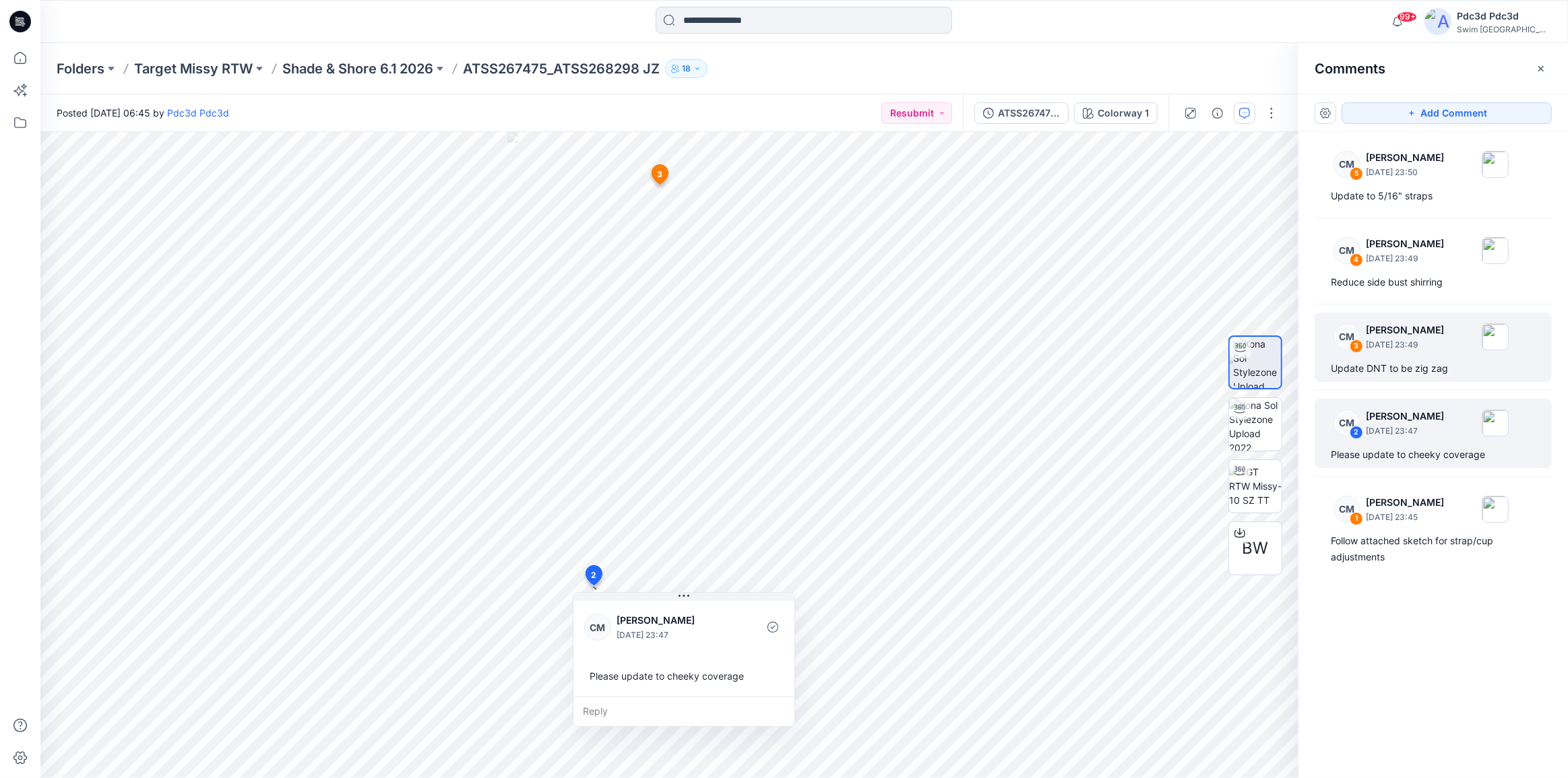
click at [1404, 366] on div "Update DNT to be zig zag" at bounding box center [1432, 369] width 205 height 16
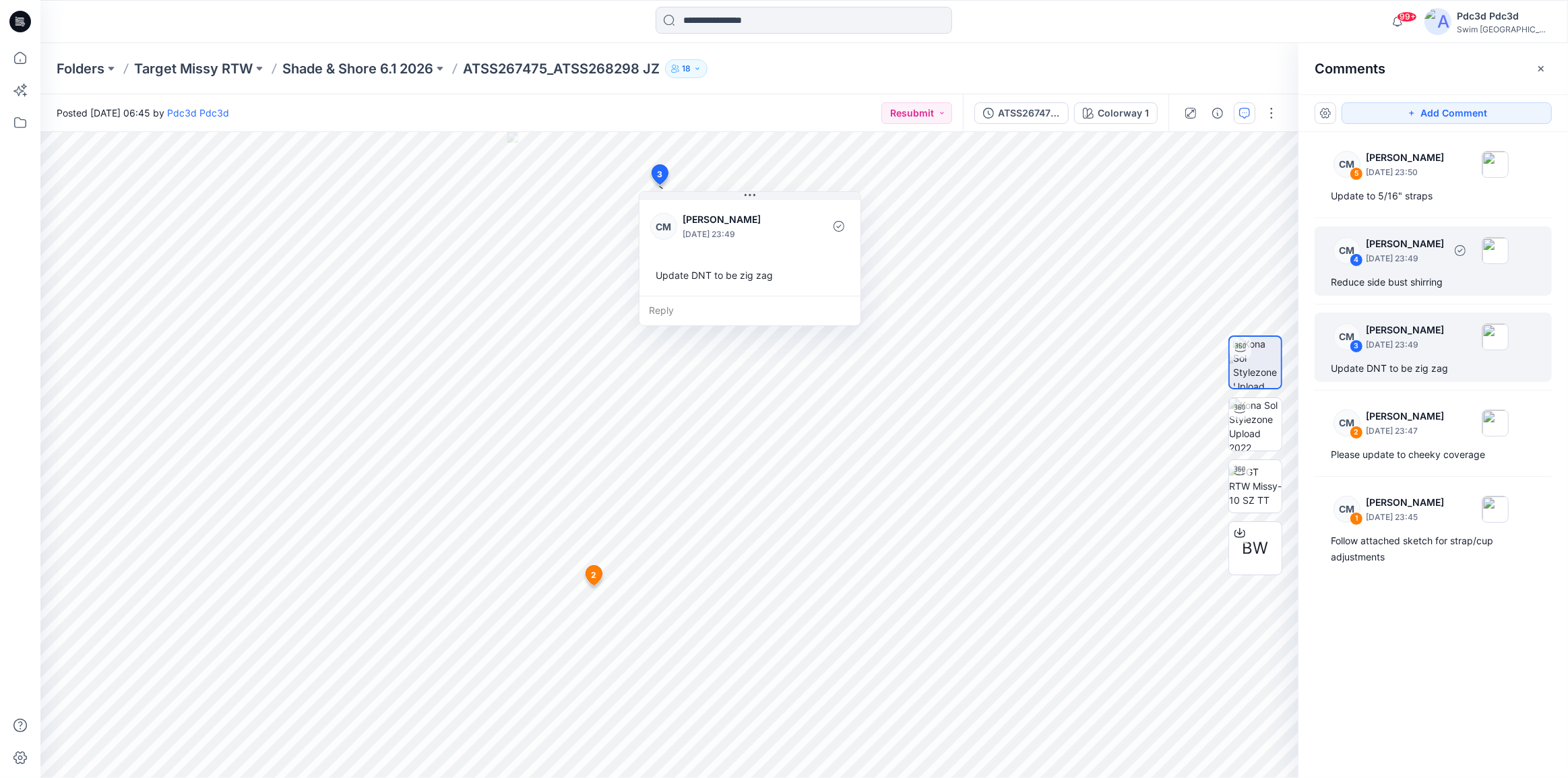
click at [1401, 286] on div "Reduce side bust shirring" at bounding box center [1432, 282] width 205 height 16
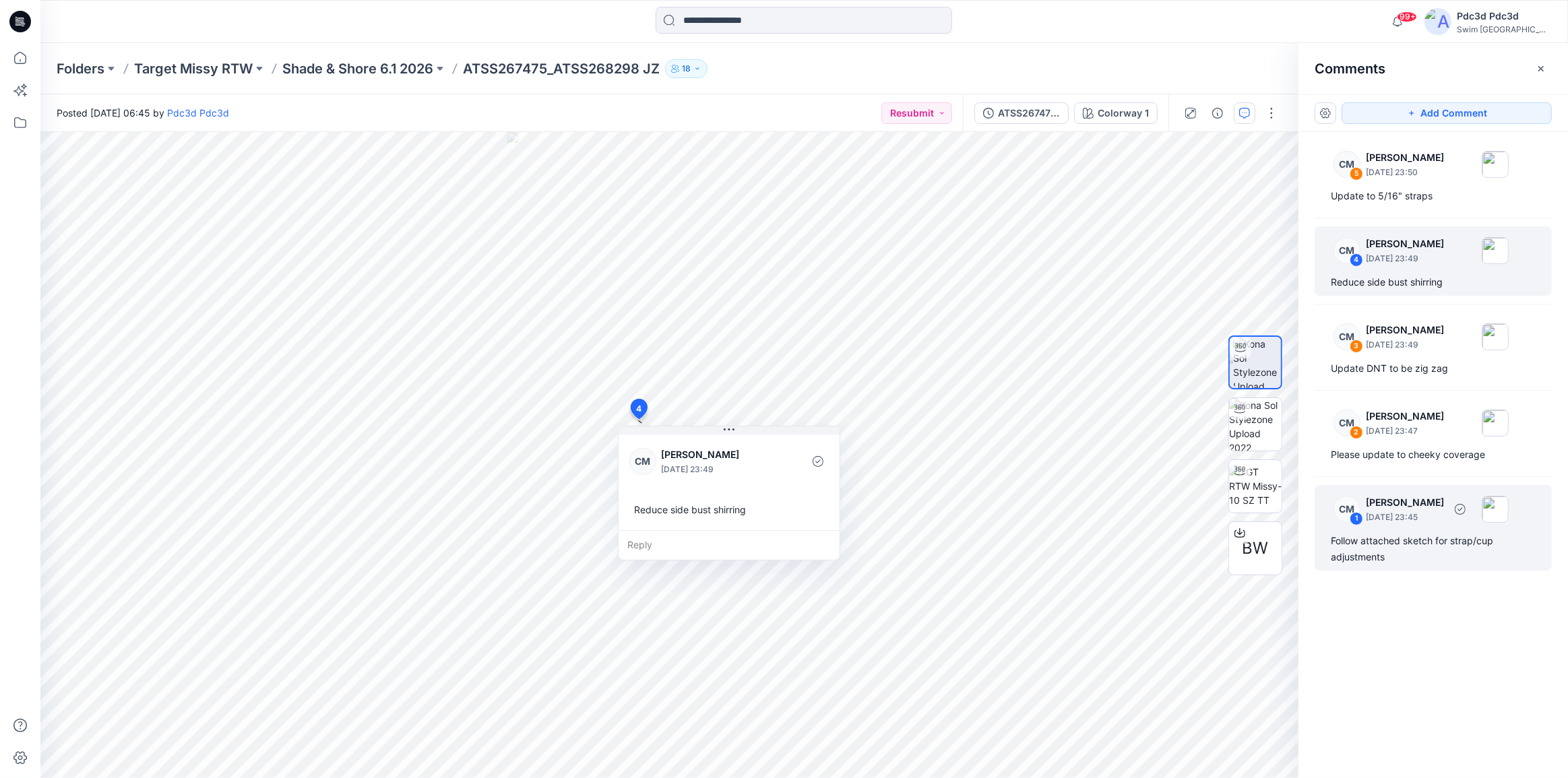
click at [1407, 541] on div "Follow attached sketch for strap/cup adjustments" at bounding box center [1432, 548] width 205 height 32
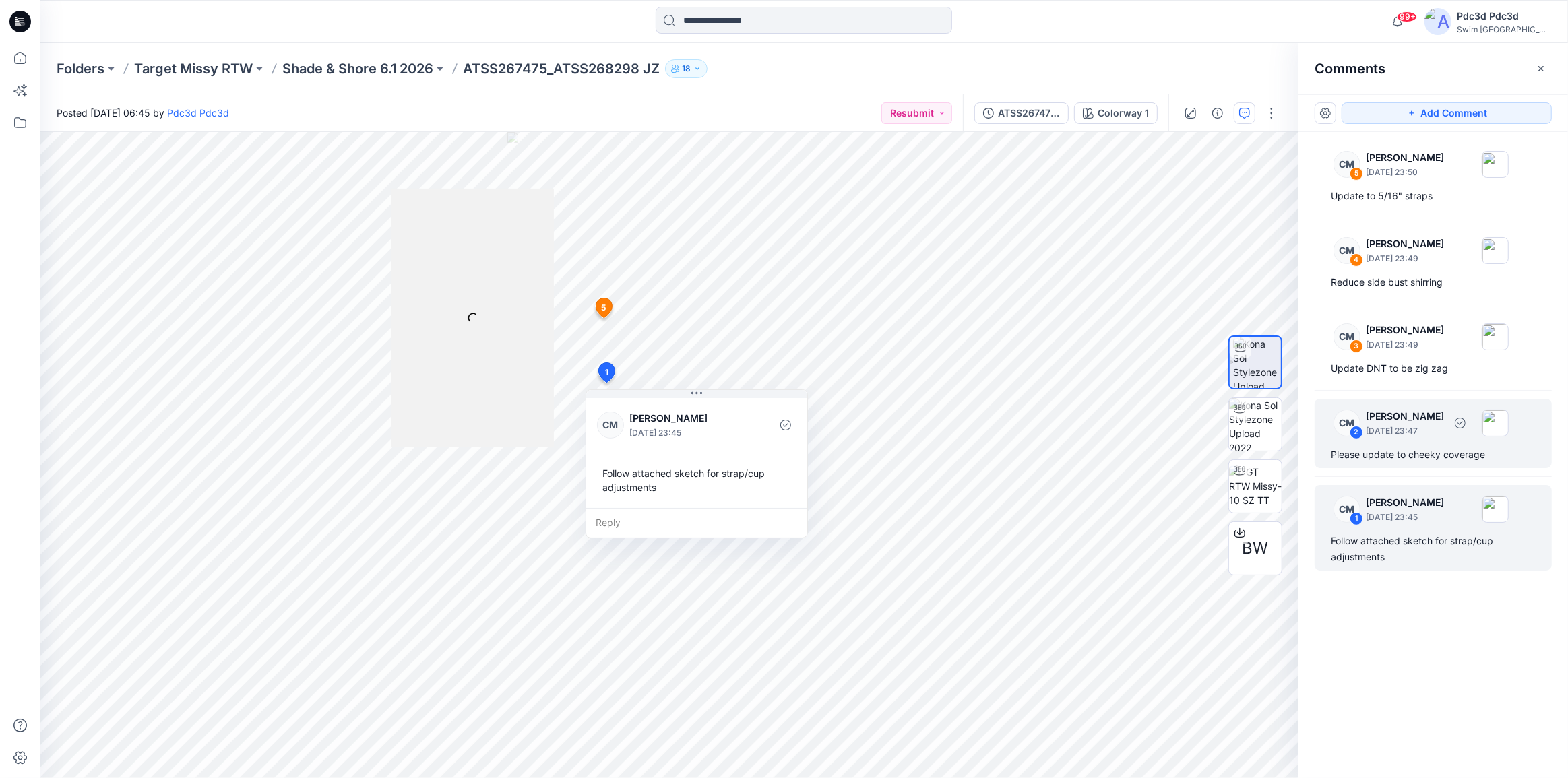
click at [1410, 437] on p "September 11, 2025 23:47" at bounding box center [1405, 431] width 78 height 13
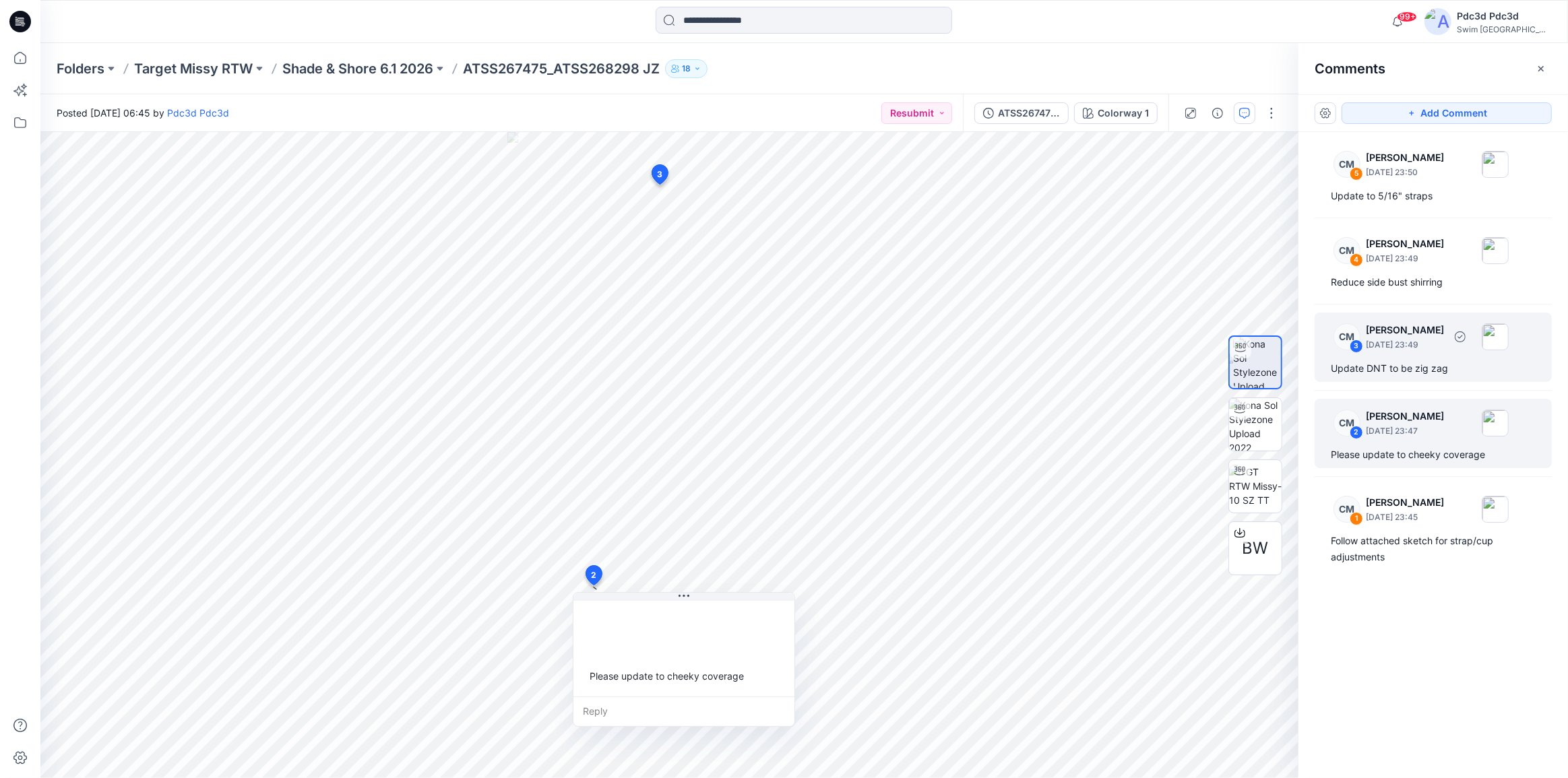
click at [1405, 372] on div "Update DNT to be zig zag" at bounding box center [1432, 369] width 205 height 16
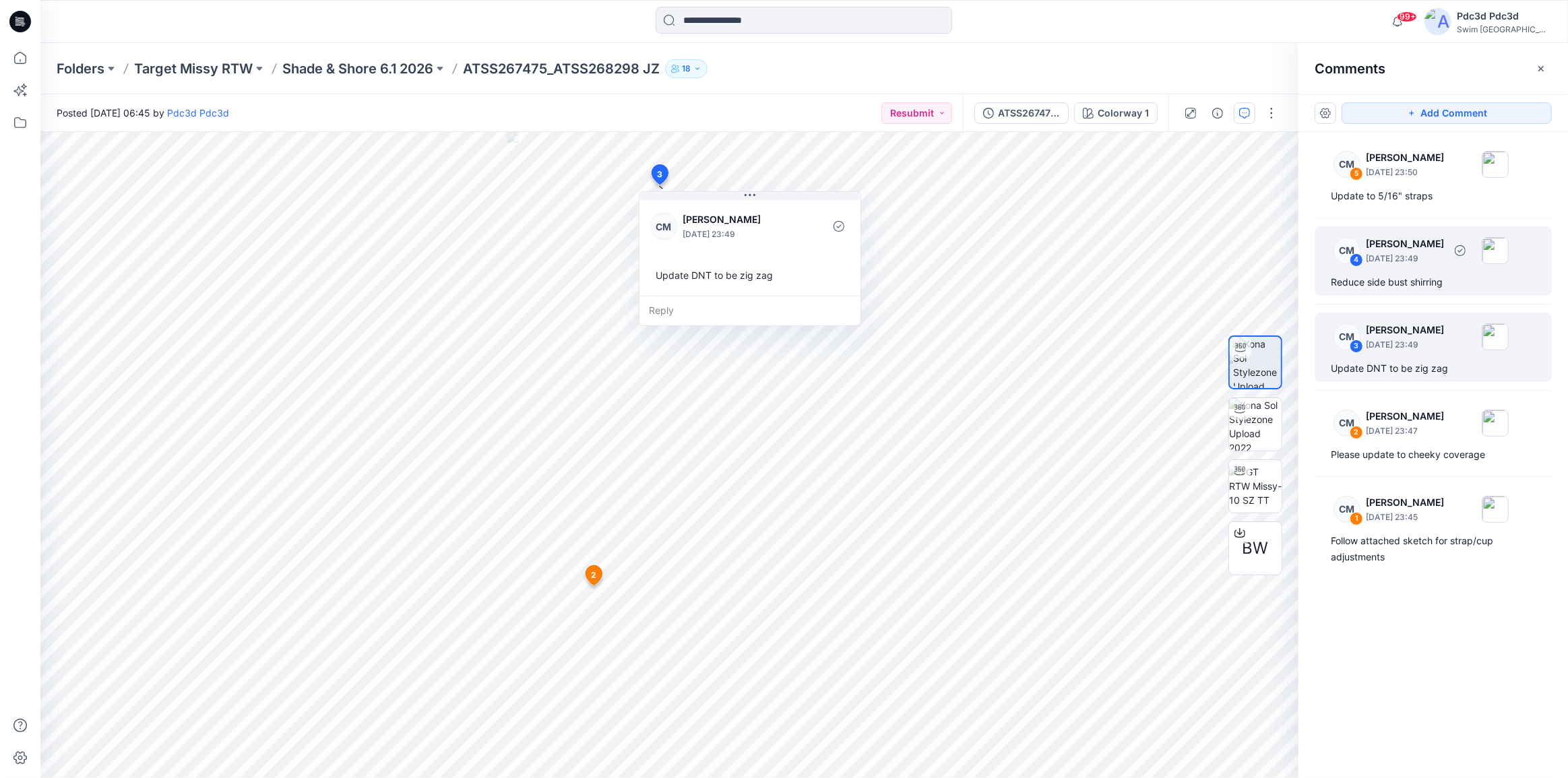
click at [1400, 289] on div "Reduce side bust shirring" at bounding box center [1432, 282] width 205 height 16
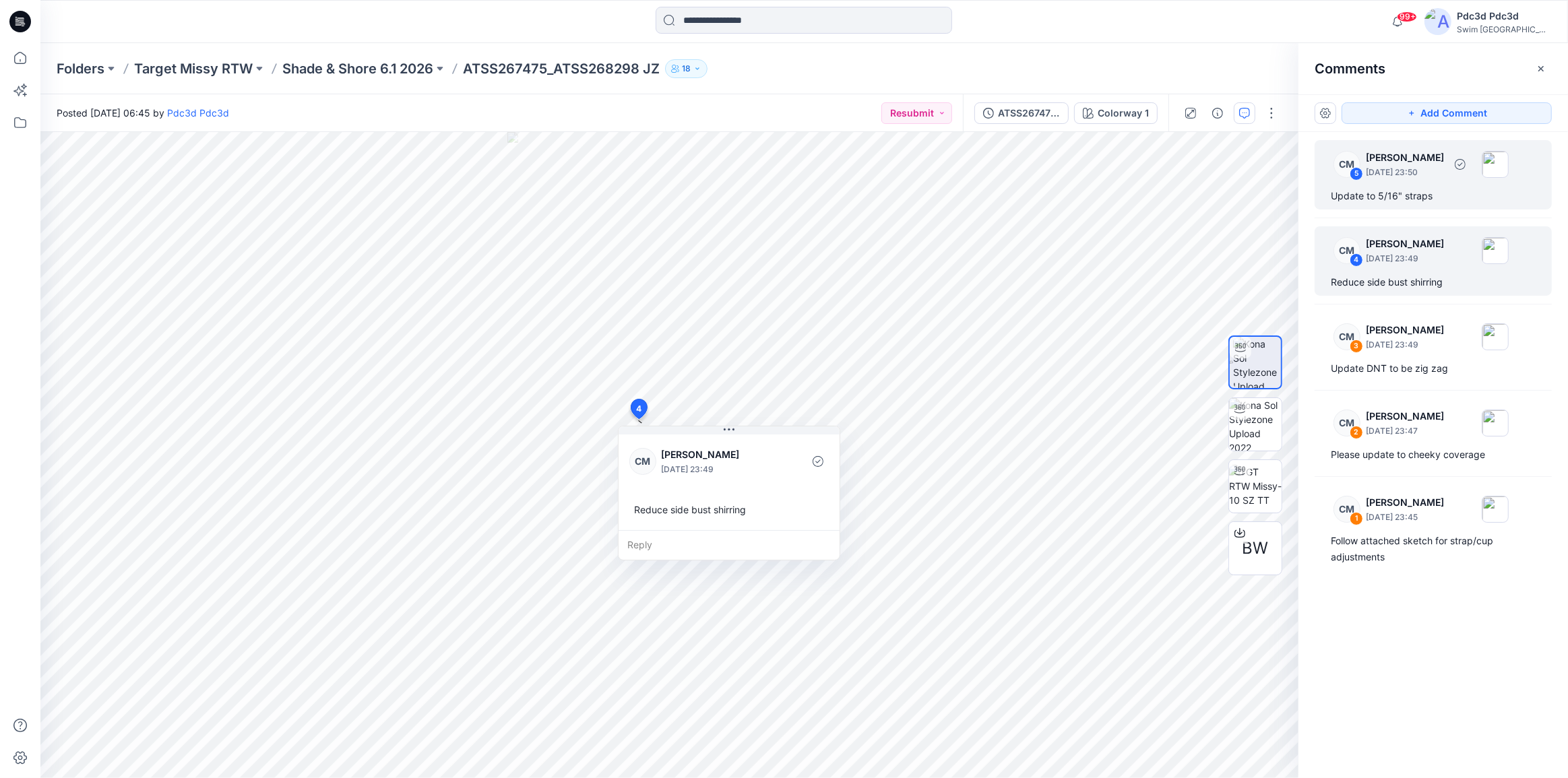
click at [1400, 206] on div "CM 5 Caitlin Magrane September 11, 2025 23:50 Update to 5/16" straps" at bounding box center [1433, 175] width 238 height 69
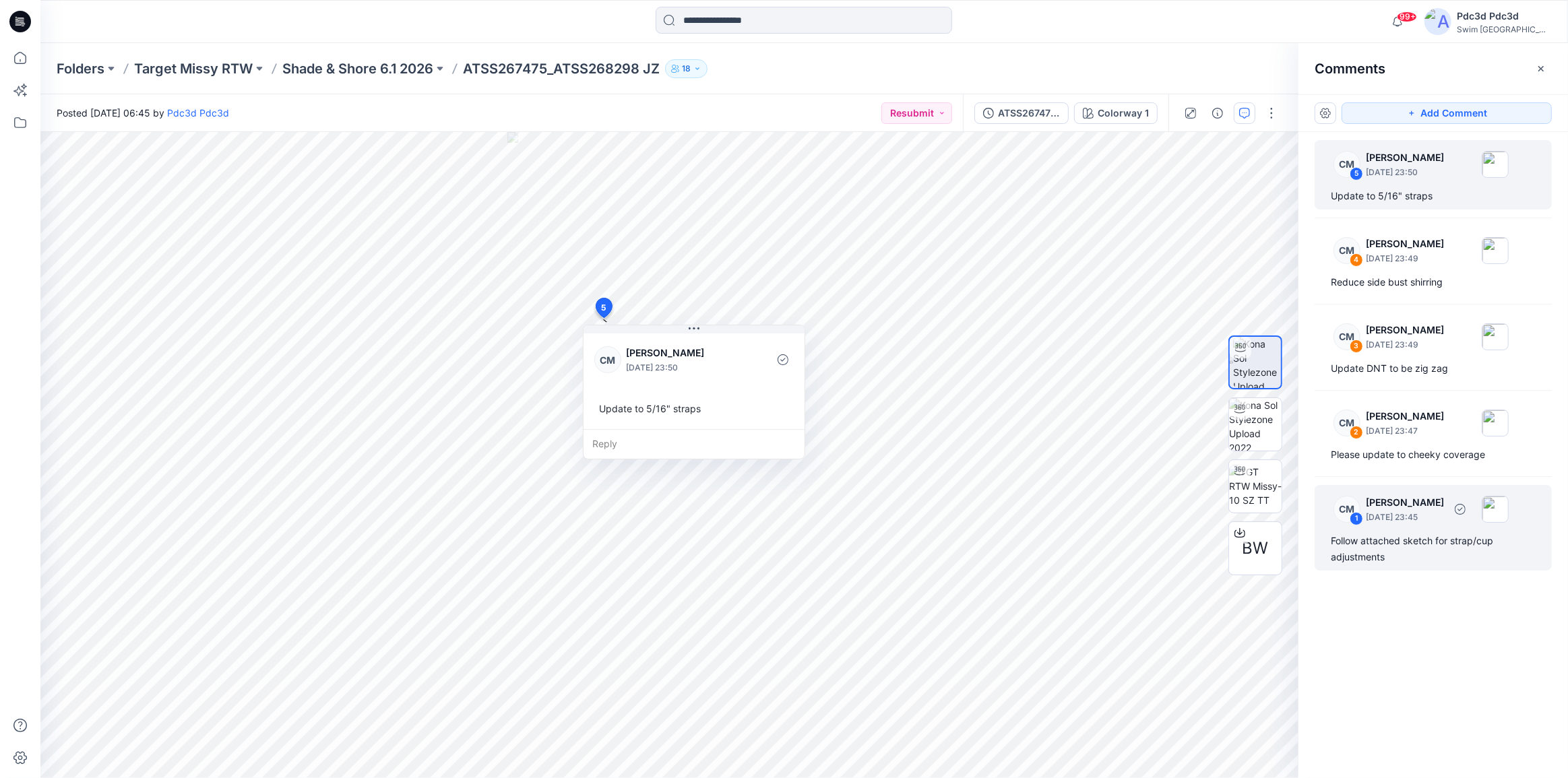
click at [1388, 548] on div "Follow attached sketch for strap/cup adjustments" at bounding box center [1432, 548] width 205 height 32
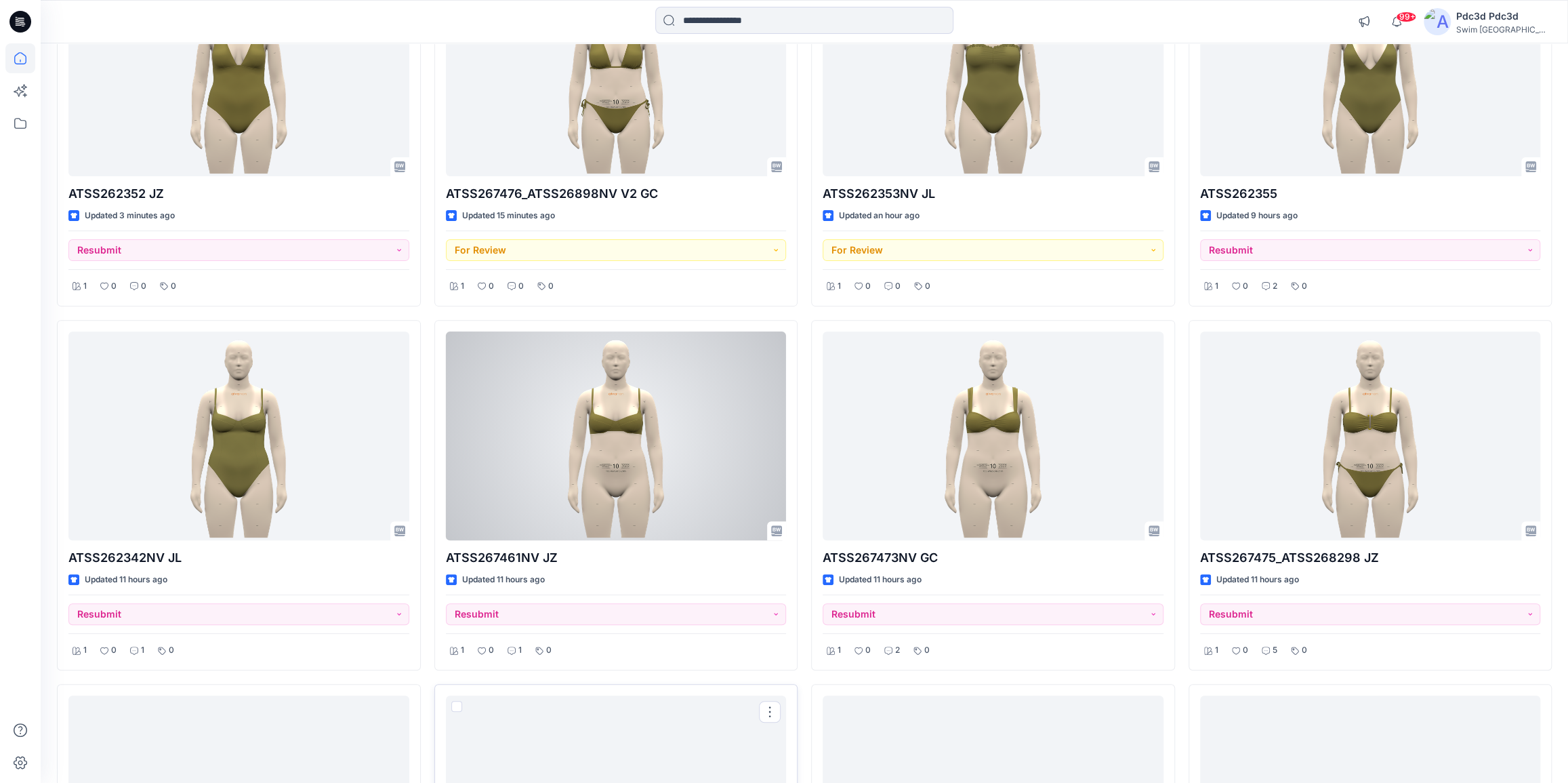
scroll to position [118, 0]
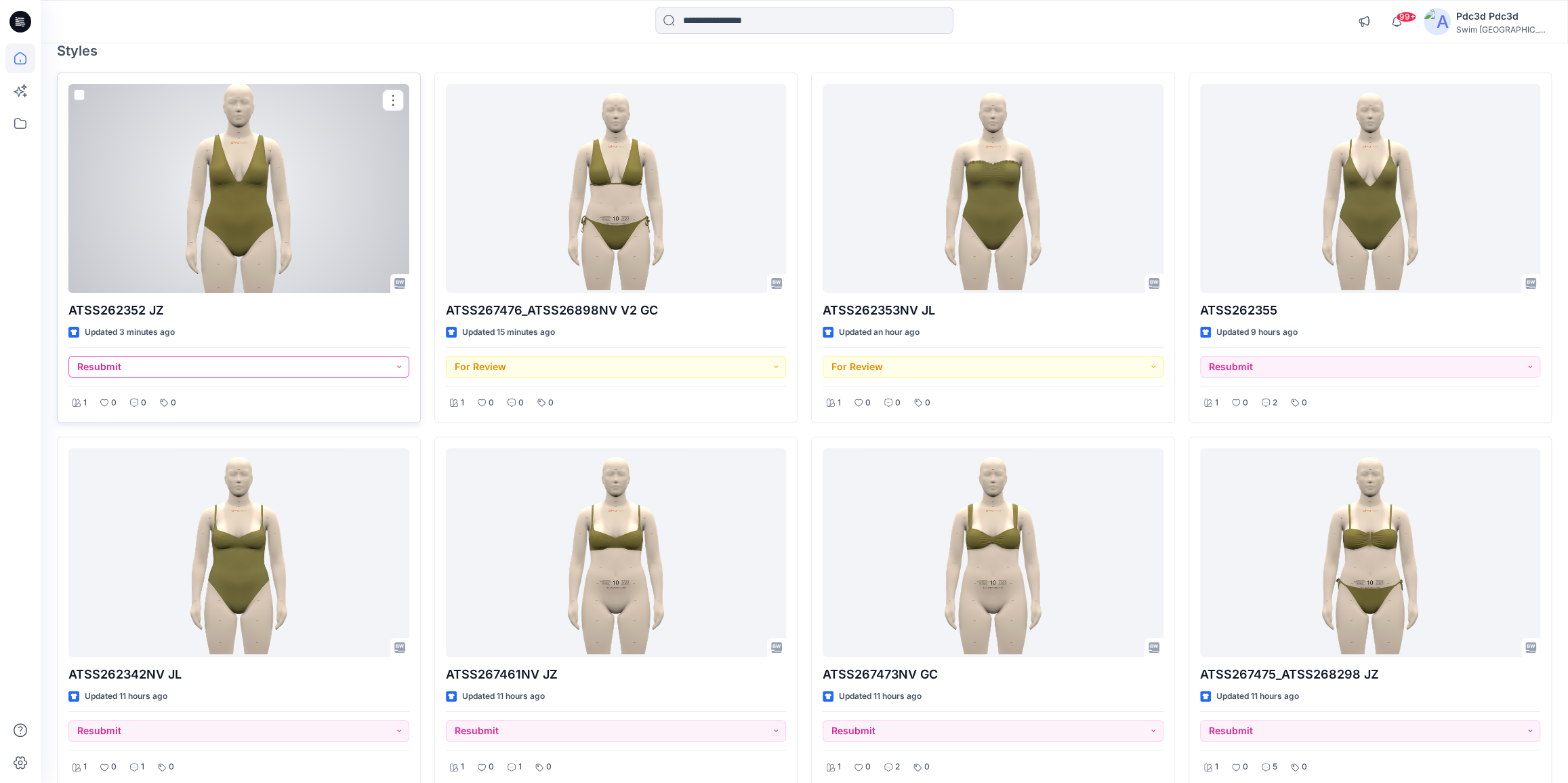
click at [397, 367] on button "Resubmit" at bounding box center [239, 367] width 341 height 21
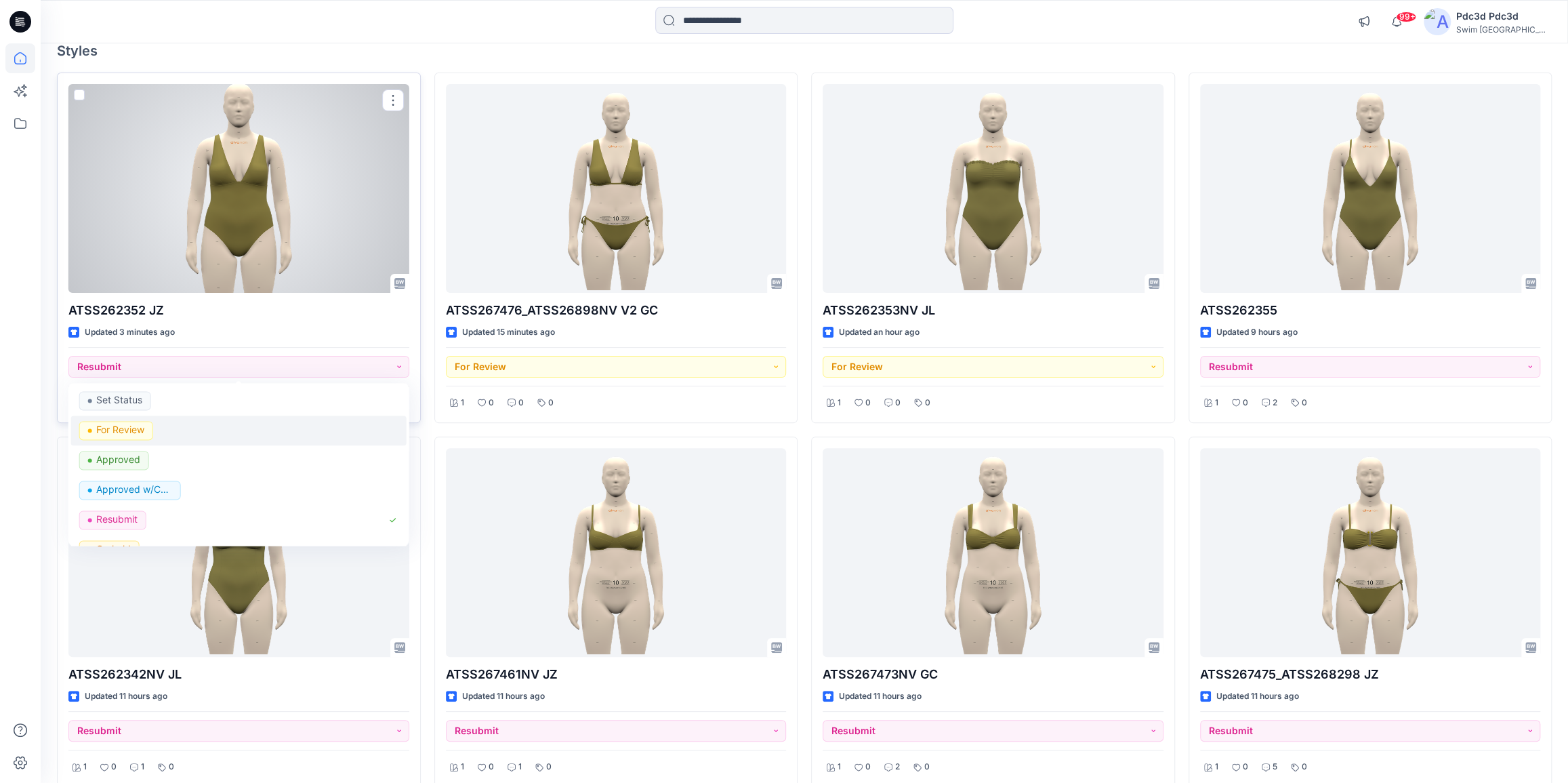
click at [127, 430] on p "For Review" at bounding box center [120, 430] width 48 height 18
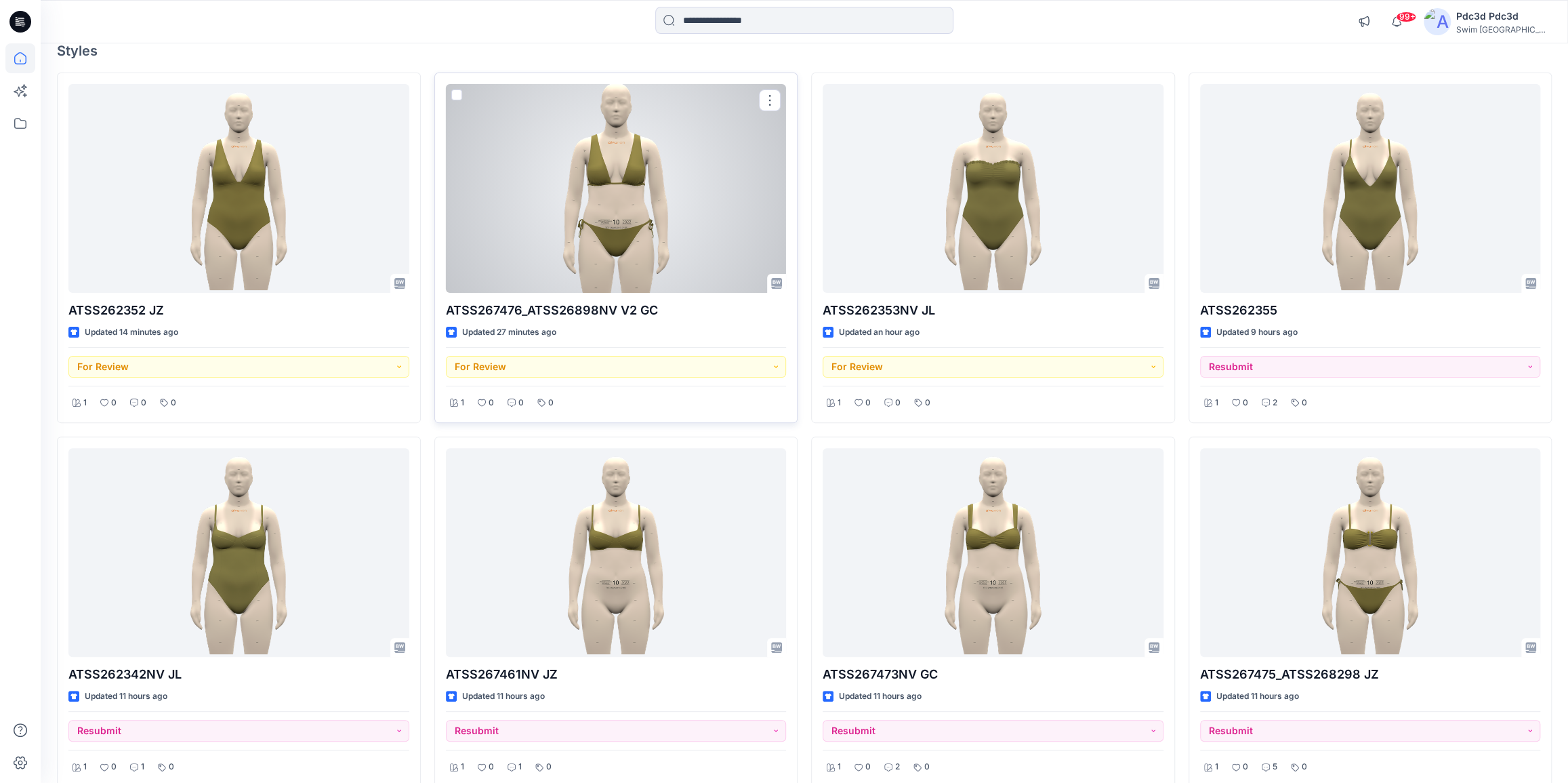
click at [636, 200] on div at bounding box center [616, 188] width 341 height 209
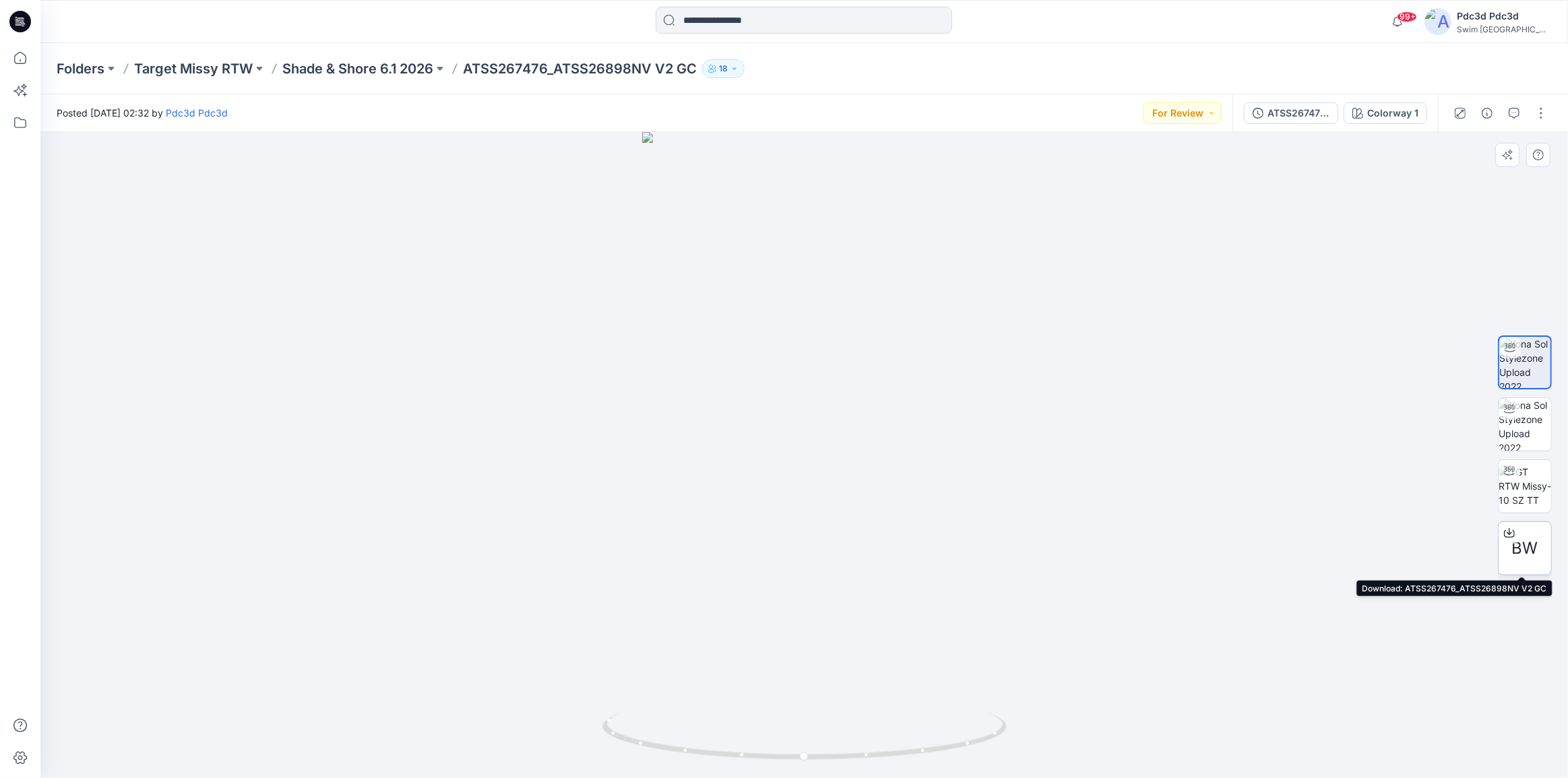
click at [1509, 531] on icon at bounding box center [1509, 531] width 5 height 7
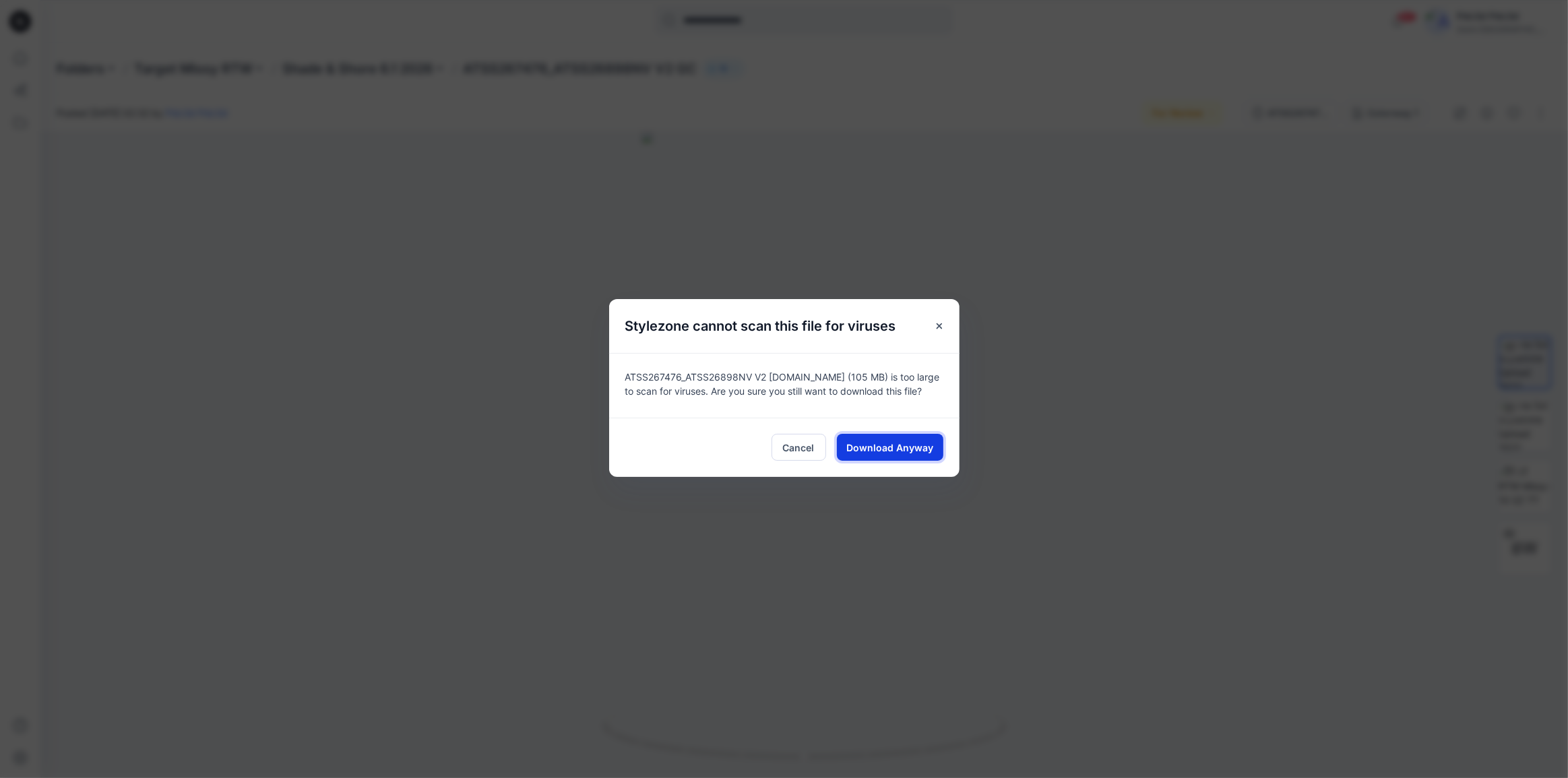
click at [887, 448] on span "Download Anyway" at bounding box center [890, 447] width 87 height 14
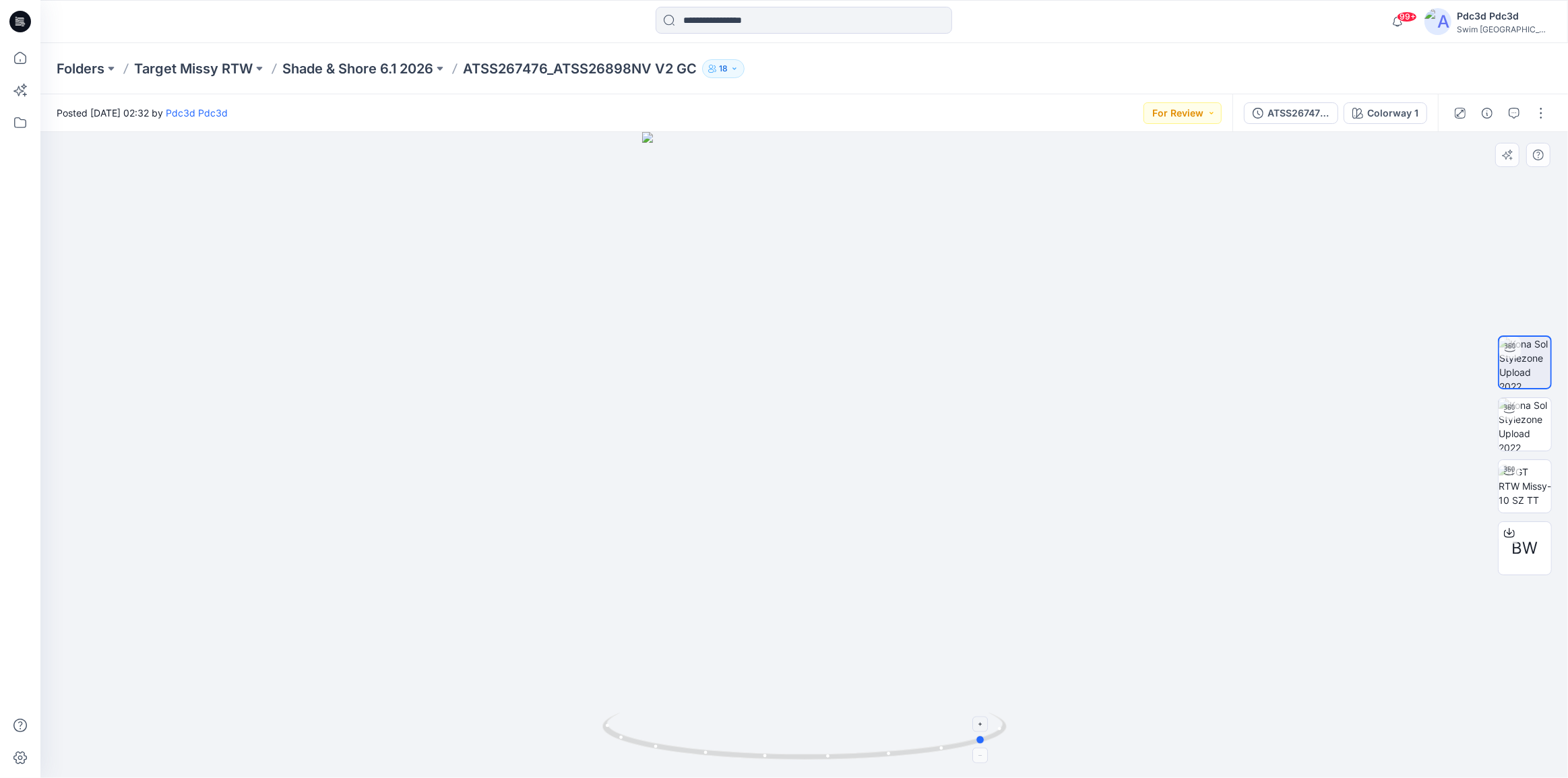
drag, startPoint x: 950, startPoint y: 751, endPoint x: 729, endPoint y: 741, distance: 221.2
click at [729, 741] on icon at bounding box center [807, 737] width 408 height 51
drag, startPoint x: 846, startPoint y: 762, endPoint x: 906, endPoint y: 759, distance: 60.1
click at [906, 759] on icon at bounding box center [807, 737] width 408 height 51
drag, startPoint x: 883, startPoint y: 553, endPoint x: 892, endPoint y: 375, distance: 178.2
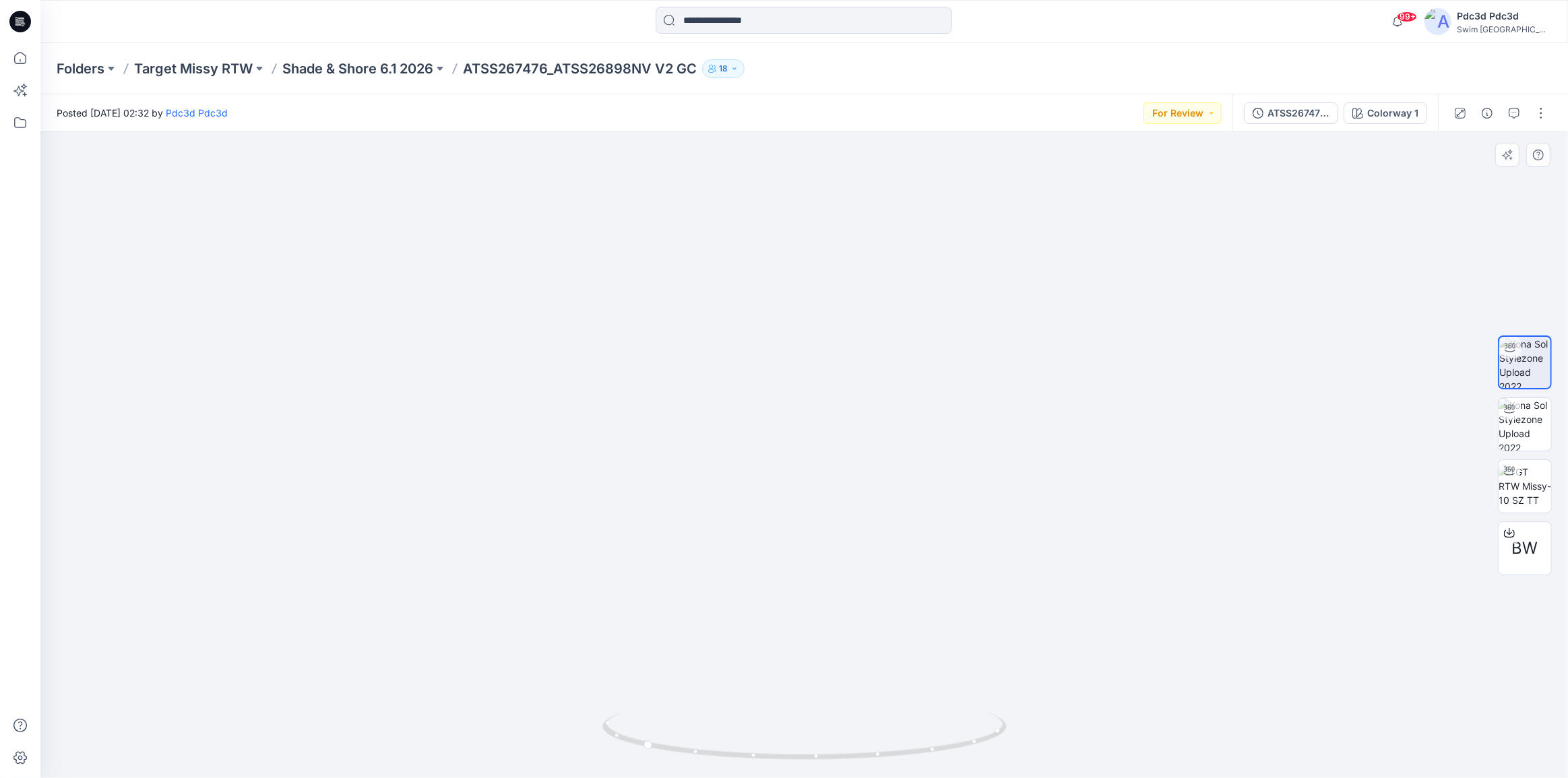
click at [892, 375] on img at bounding box center [804, 247] width 603 height 1061
drag, startPoint x: 814, startPoint y: 698, endPoint x: 822, endPoint y: 634, distance: 64.5
click at [822, 635] on div at bounding box center [804, 455] width 1527 height 646
drag, startPoint x: 831, startPoint y: 707, endPoint x: 757, endPoint y: 687, distance: 76.7
click at [757, 687] on img at bounding box center [805, 197] width 635 height 1162
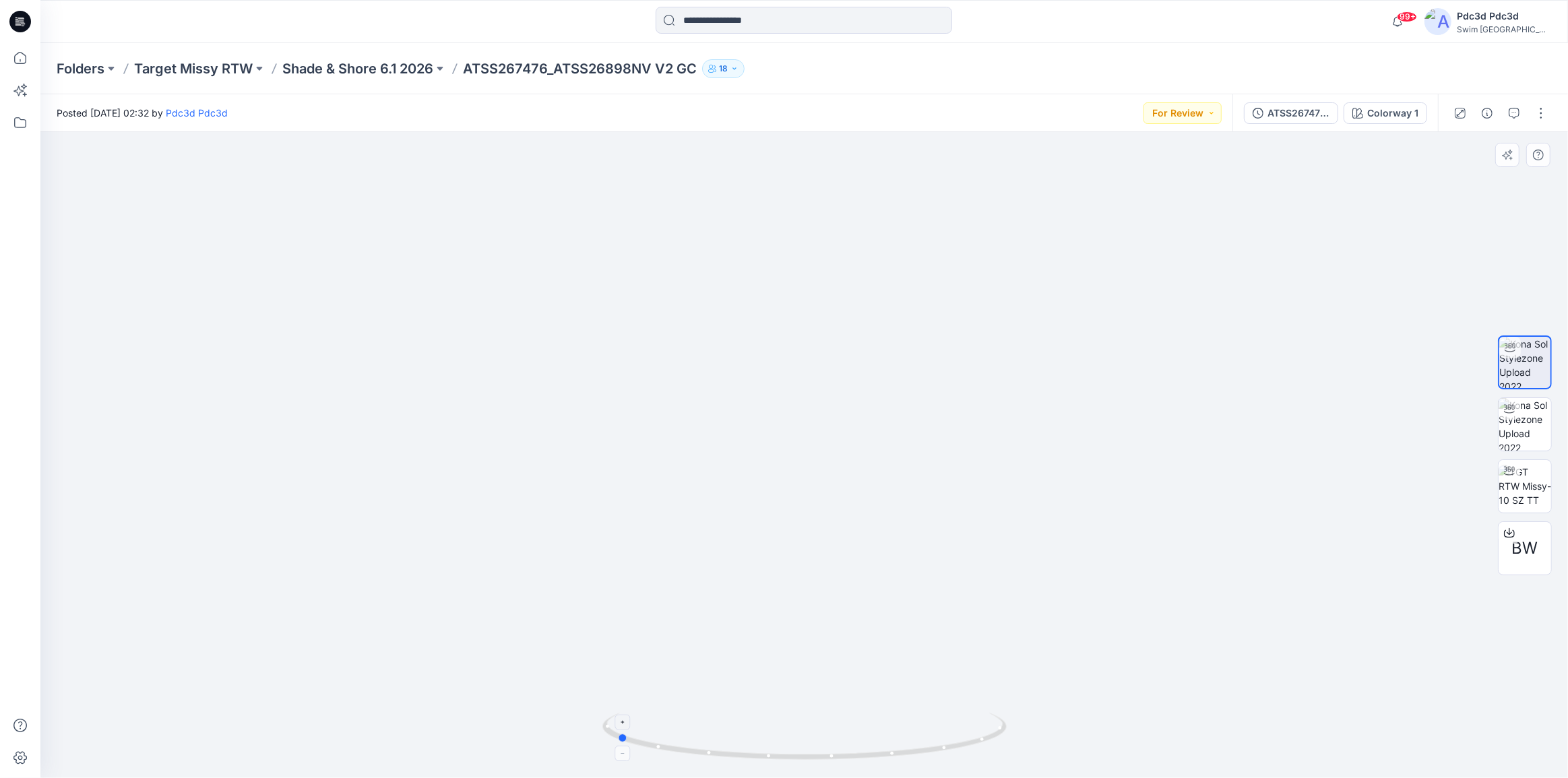
drag, startPoint x: 856, startPoint y: 757, endPoint x: 816, endPoint y: 754, distance: 40.1
click at [816, 754] on icon at bounding box center [807, 737] width 408 height 51
drag, startPoint x: 890, startPoint y: 762, endPoint x: 893, endPoint y: 732, distance: 30.1
click at [893, 732] on icon at bounding box center [807, 737] width 408 height 51
drag, startPoint x: 870, startPoint y: 759, endPoint x: 1063, endPoint y: 738, distance: 194.1
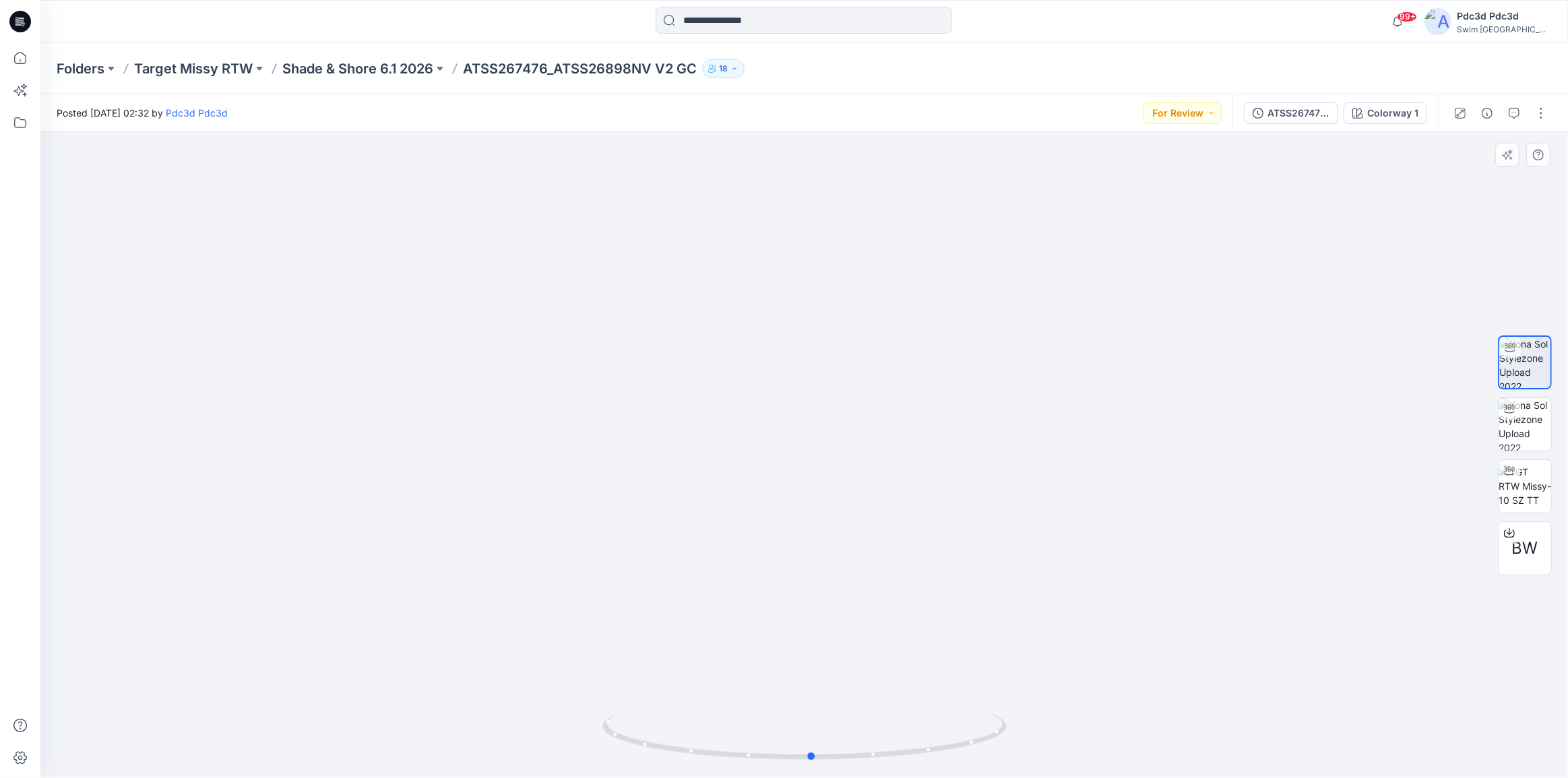
click at [1063, 738] on div at bounding box center [804, 455] width 1527 height 646
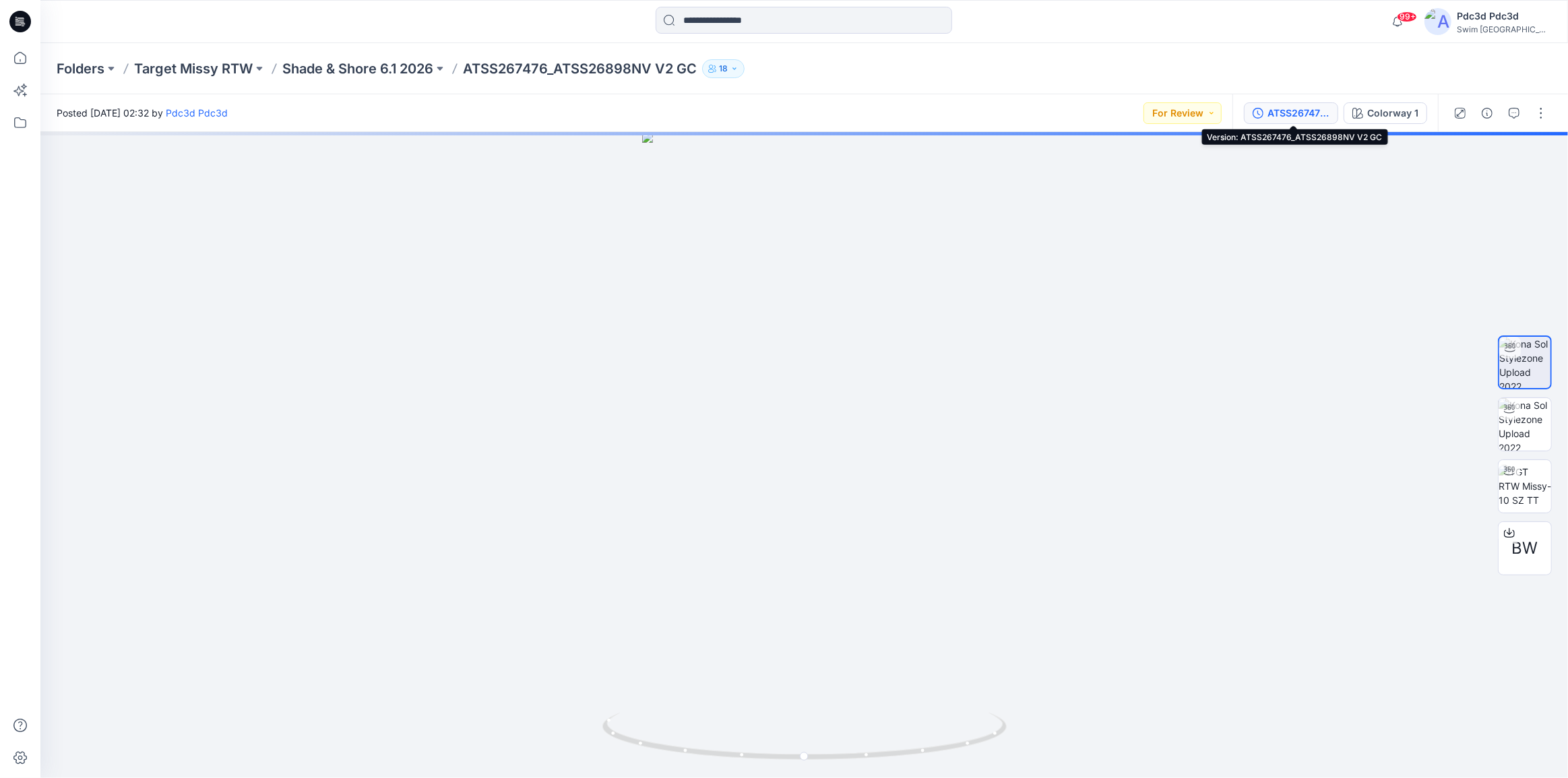
click at [1253, 108] on button "ATSS267476_ATSS26898NV V2 GC" at bounding box center [1291, 113] width 94 height 21
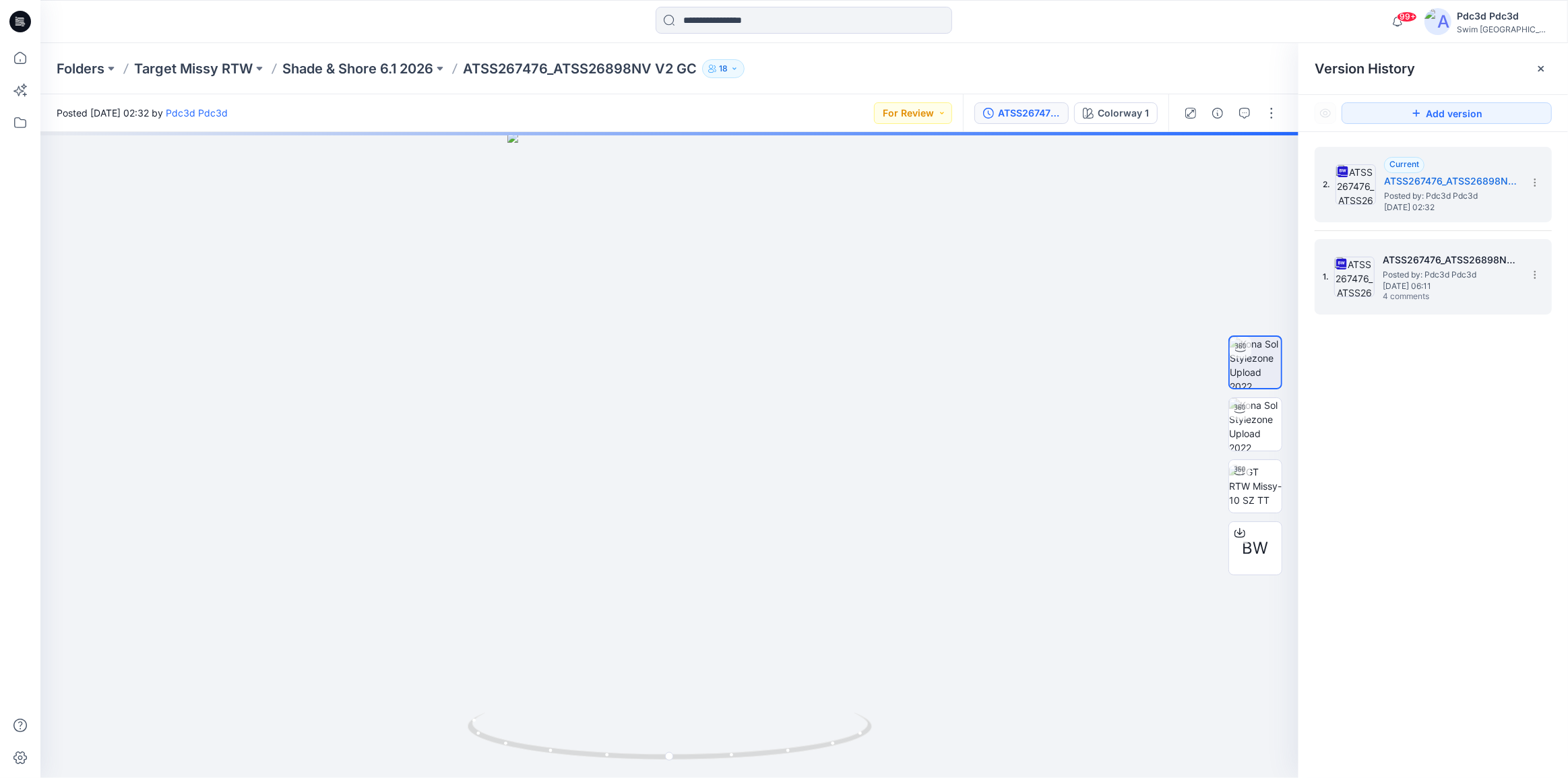
click at [1416, 283] on span "Thursday, September 11, 2025 06:11" at bounding box center [1450, 286] width 135 height 10
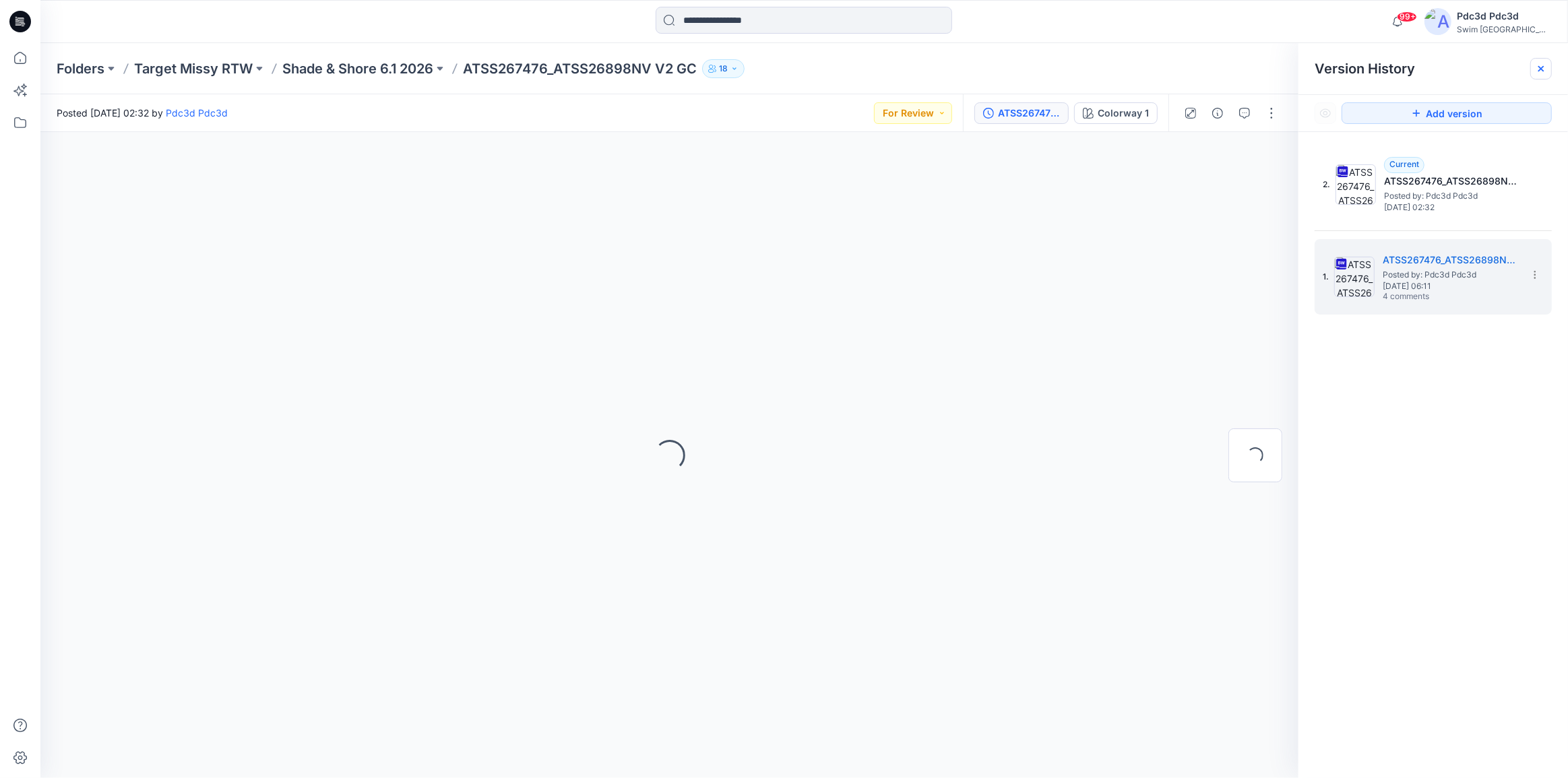
click at [1544, 69] on icon at bounding box center [1541, 68] width 11 height 11
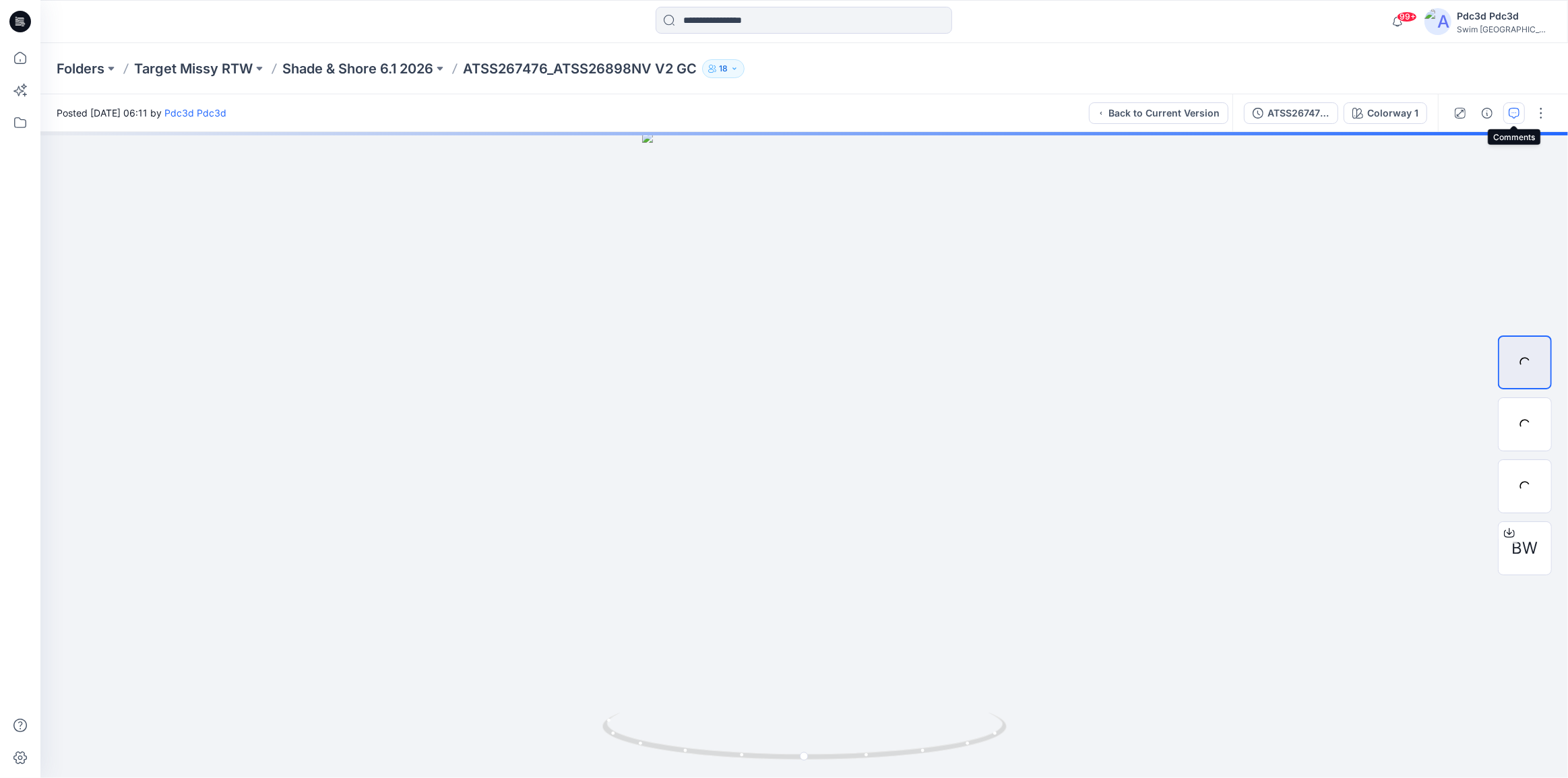
click at [1512, 113] on icon "button" at bounding box center [1514, 113] width 11 height 11
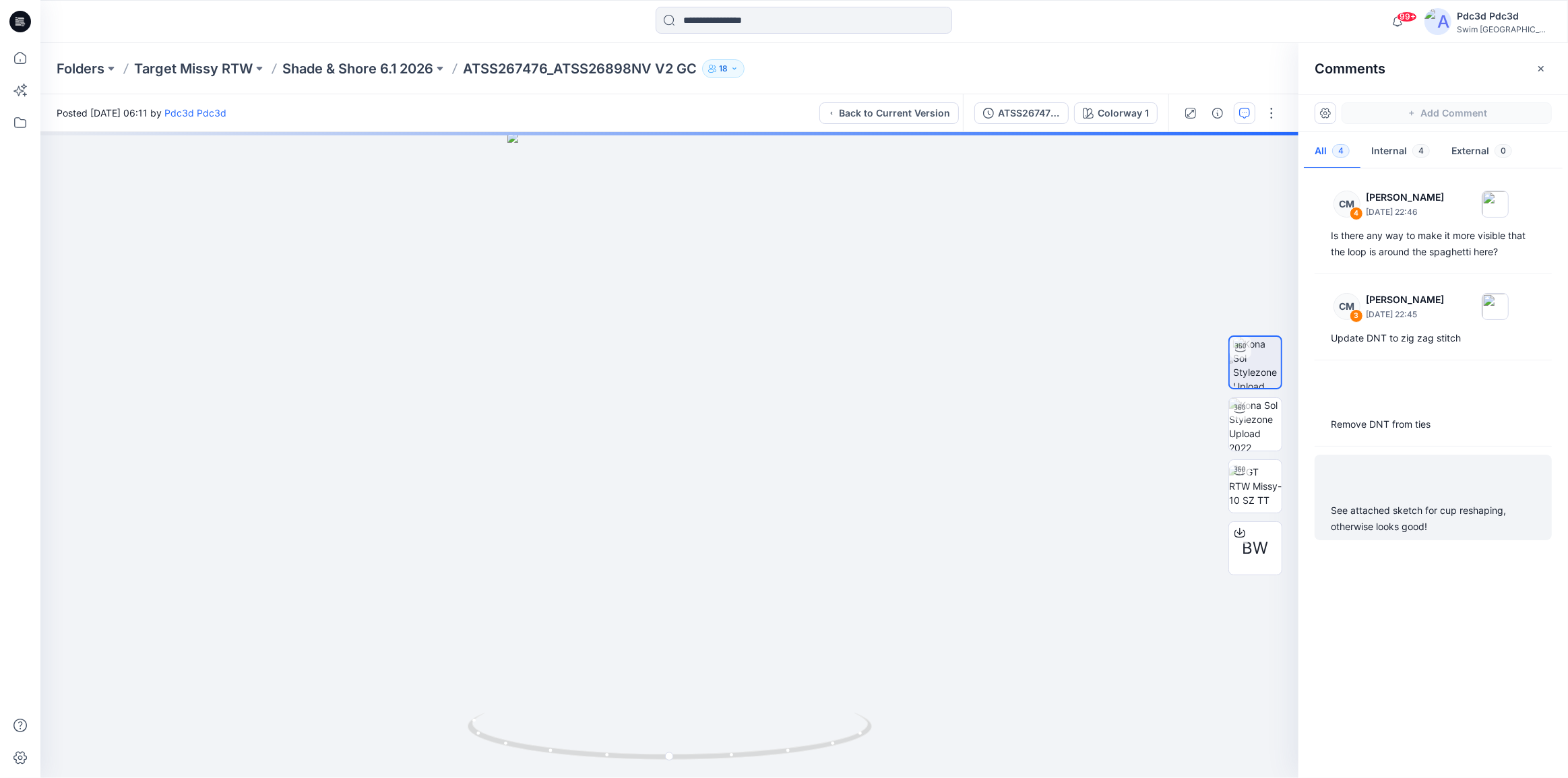
click at [1390, 521] on div "See attached sketch for cup reshaping, otherwise looks good!" at bounding box center [1432, 518] width 205 height 32
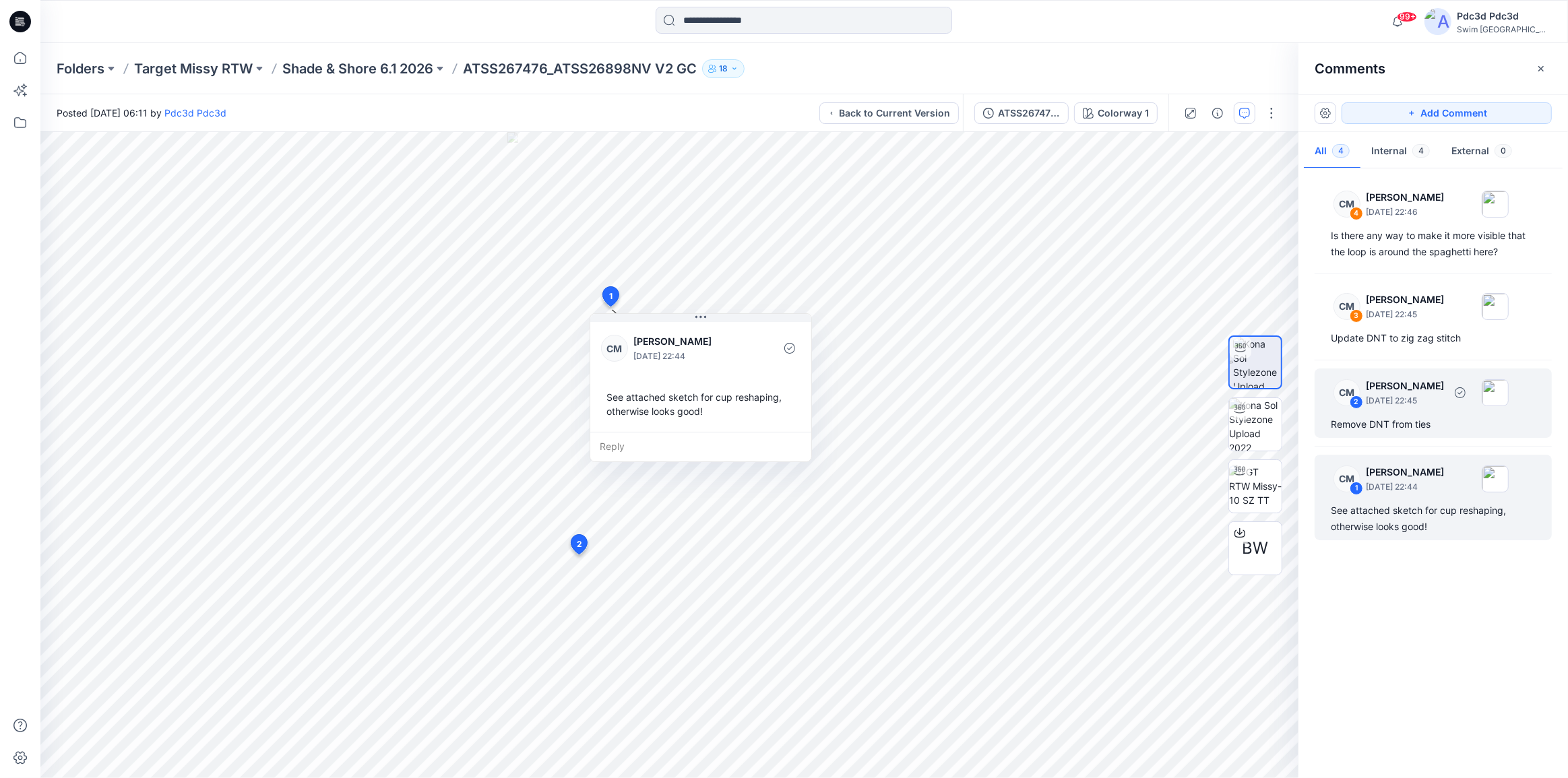
click at [1429, 416] on div "Remove DNT from ties" at bounding box center [1432, 424] width 205 height 16
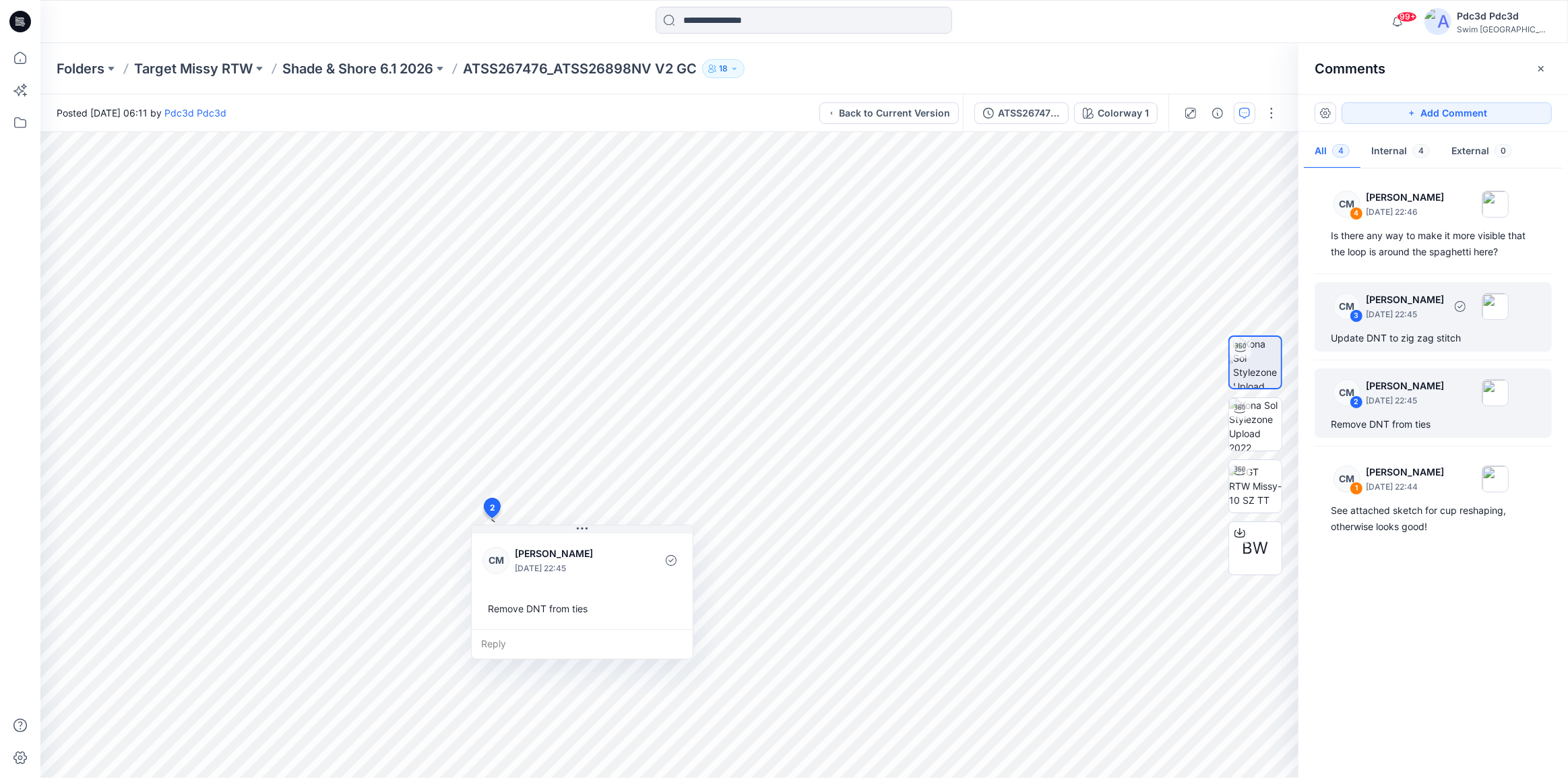
click at [1418, 340] on div "Update DNT to zig zag stitch" at bounding box center [1432, 338] width 205 height 16
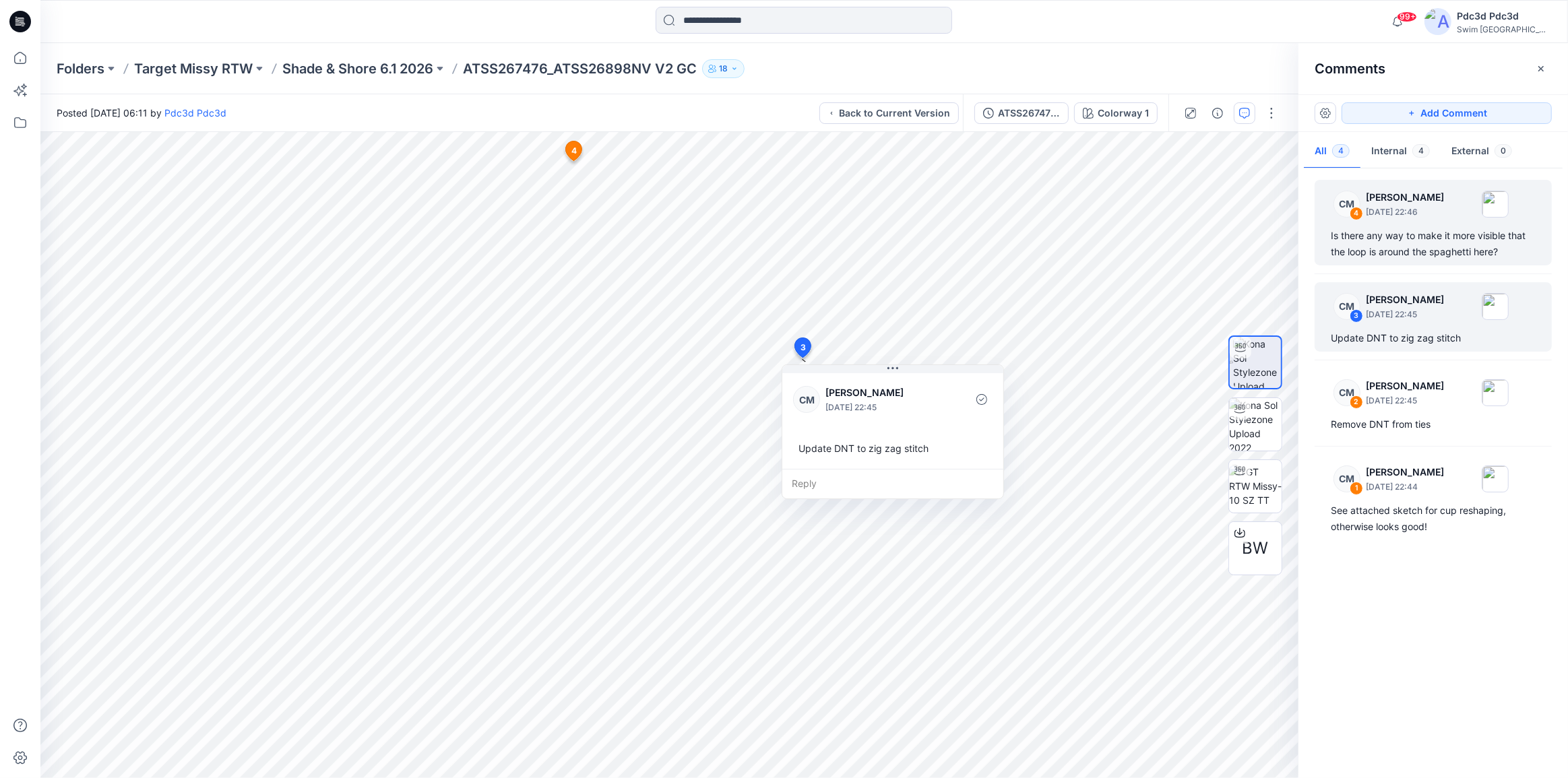
click at [1411, 252] on div "Is there any way to make it more visible that the loop is around the spaghetti …" at bounding box center [1432, 244] width 205 height 32
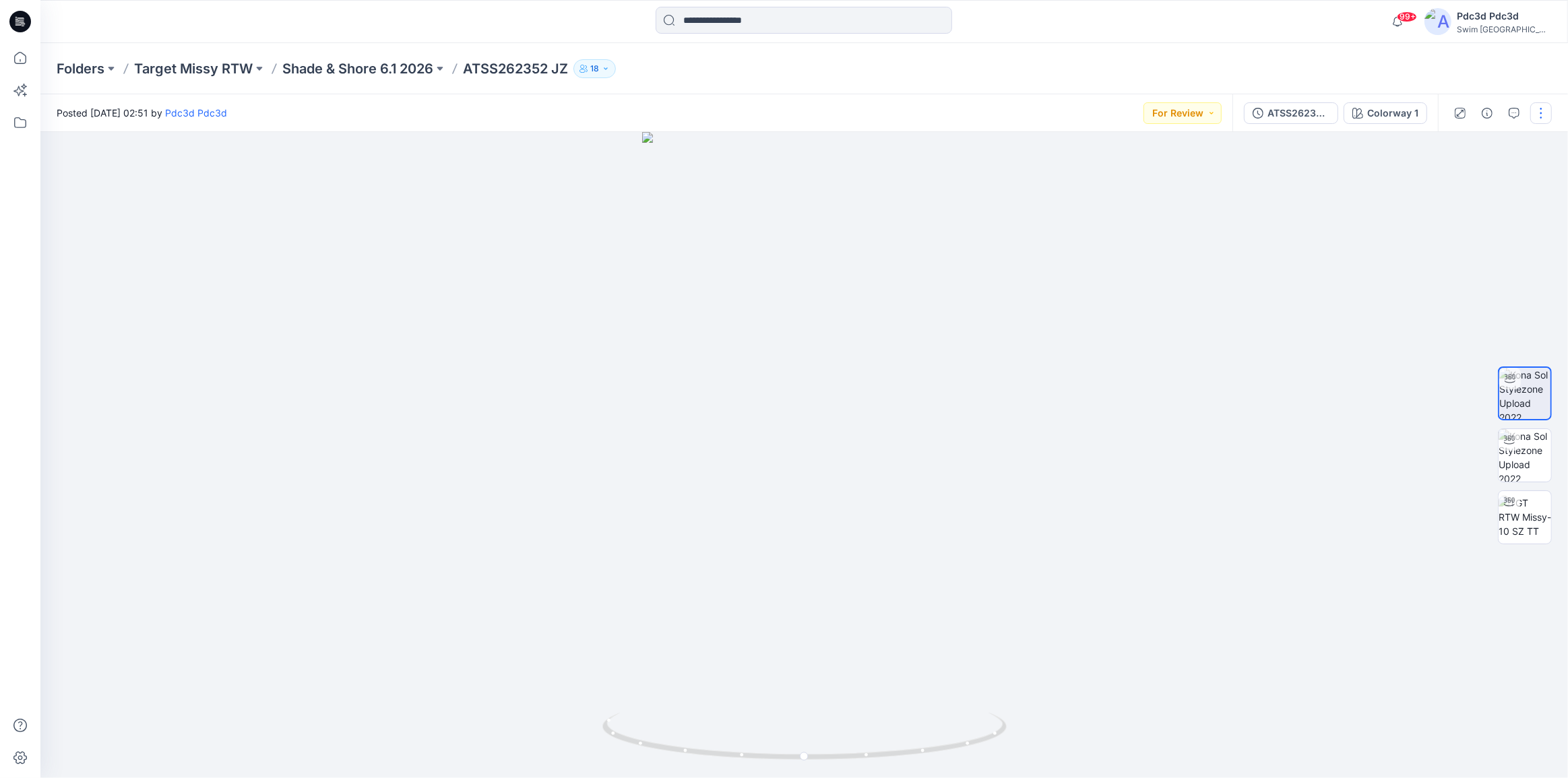
click at [1534, 113] on button "button" at bounding box center [1541, 113] width 21 height 21
click at [1465, 178] on button "Edit" at bounding box center [1485, 183] width 124 height 25
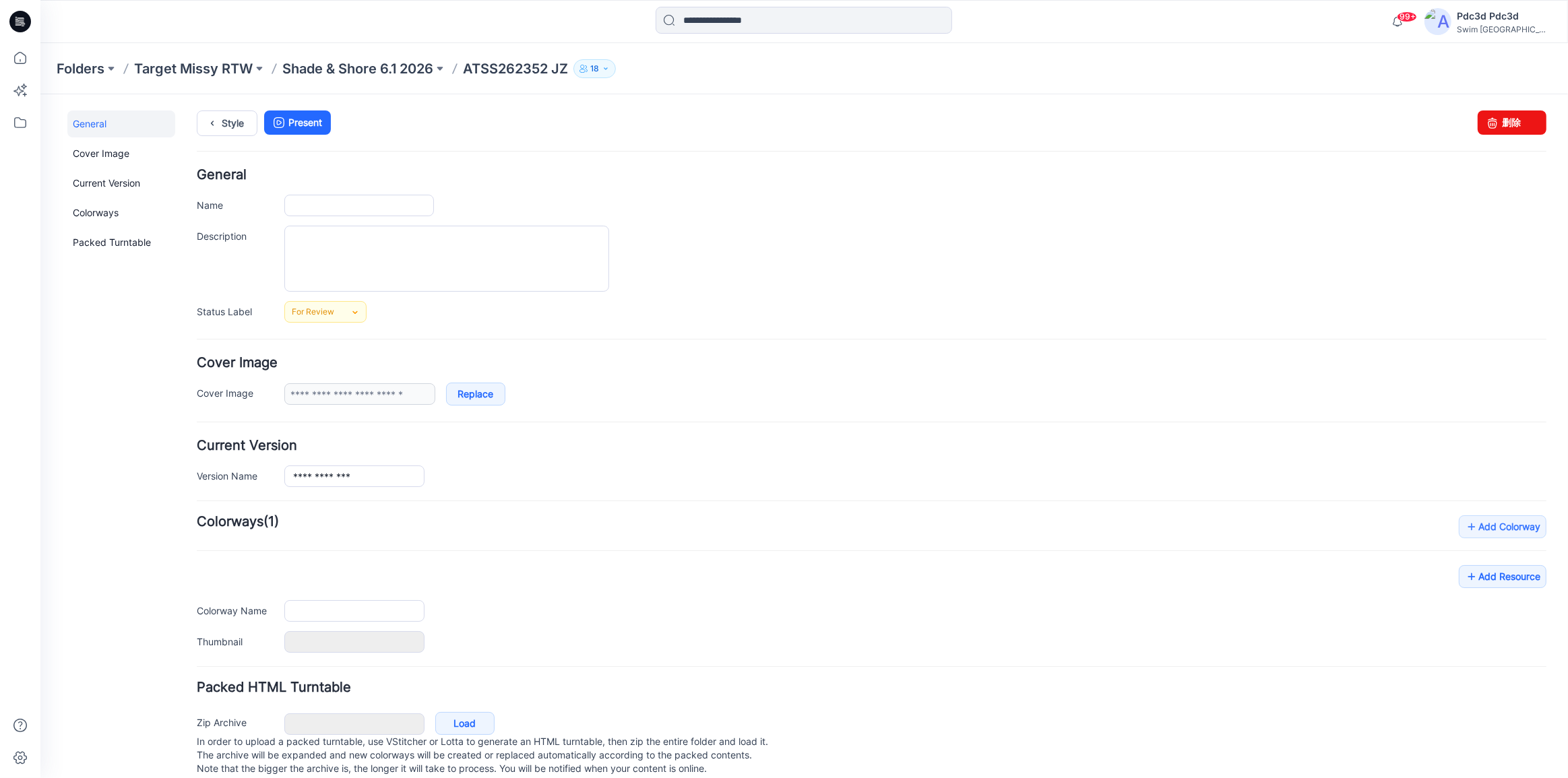
type input "**********"
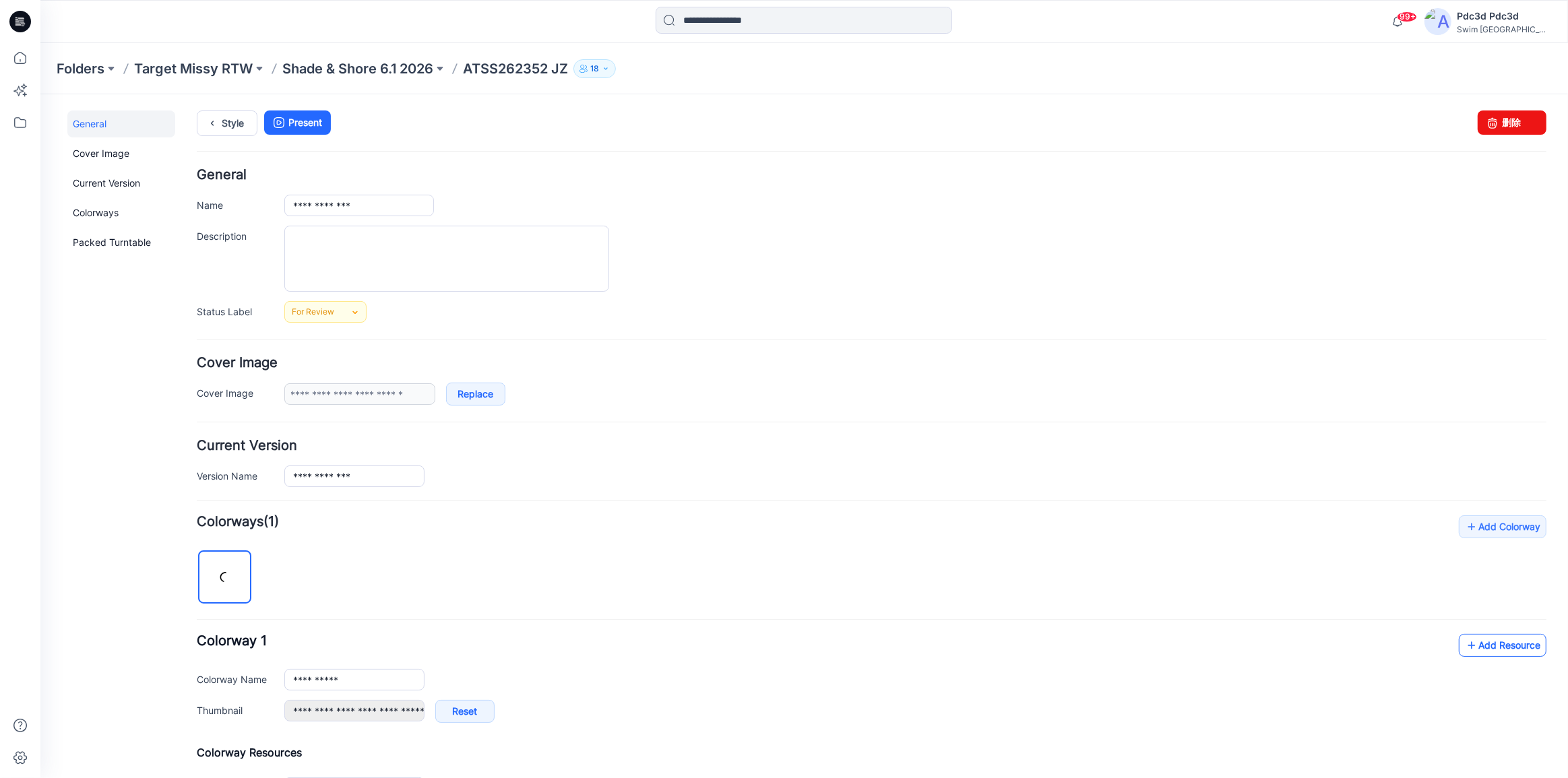
click at [1465, 642] on icon at bounding box center [1471, 644] width 13 height 21
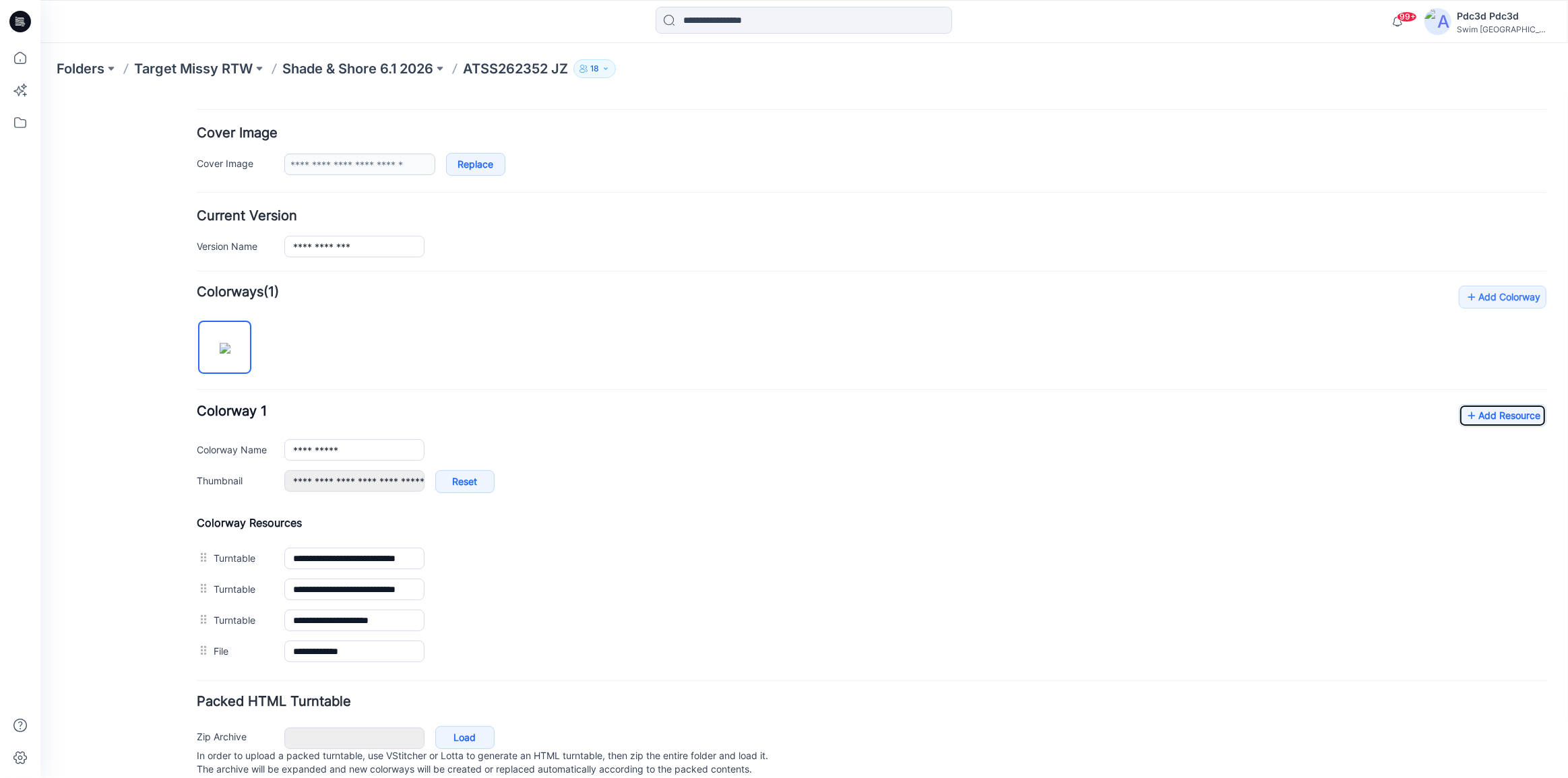
scroll to position [245, 0]
